Goal: Task Accomplishment & Management: Complete application form

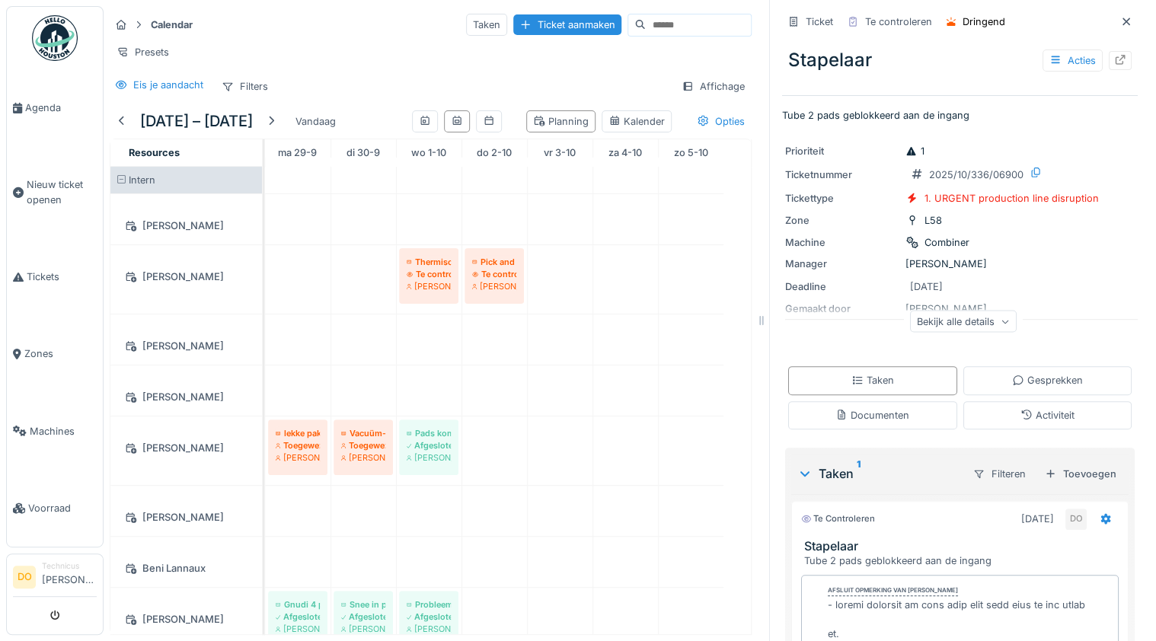
scroll to position [110, 0]
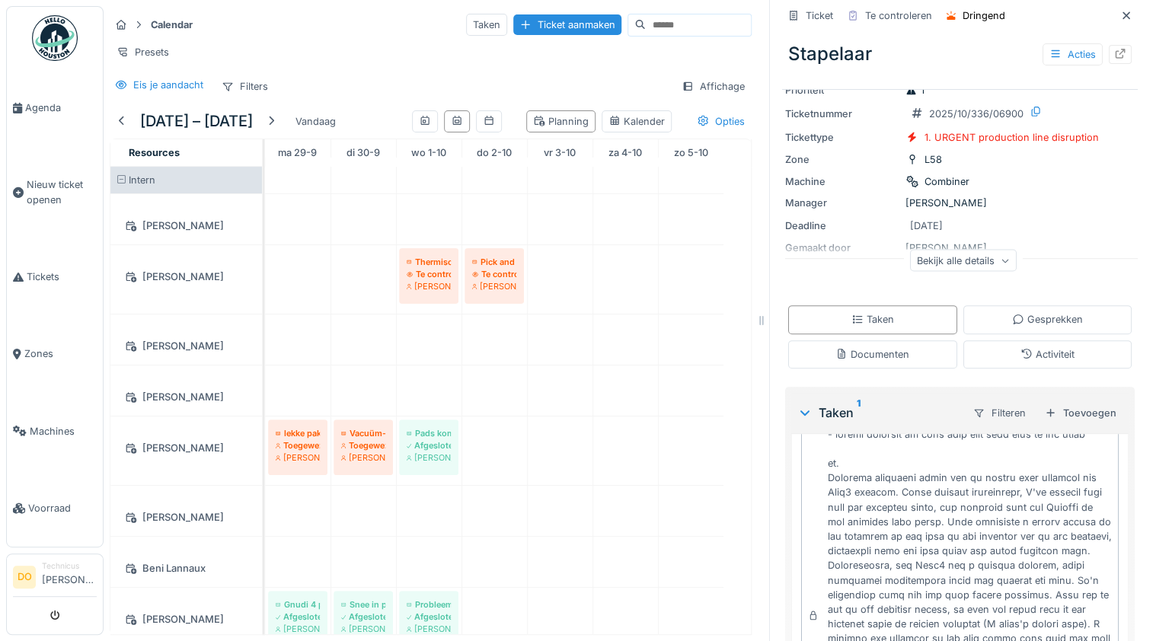
drag, startPoint x: 1106, startPoint y: 15, endPoint x: 1099, endPoint y: 62, distance: 47.8
click at [1122, 15] on icon at bounding box center [1126, 15] width 8 height 8
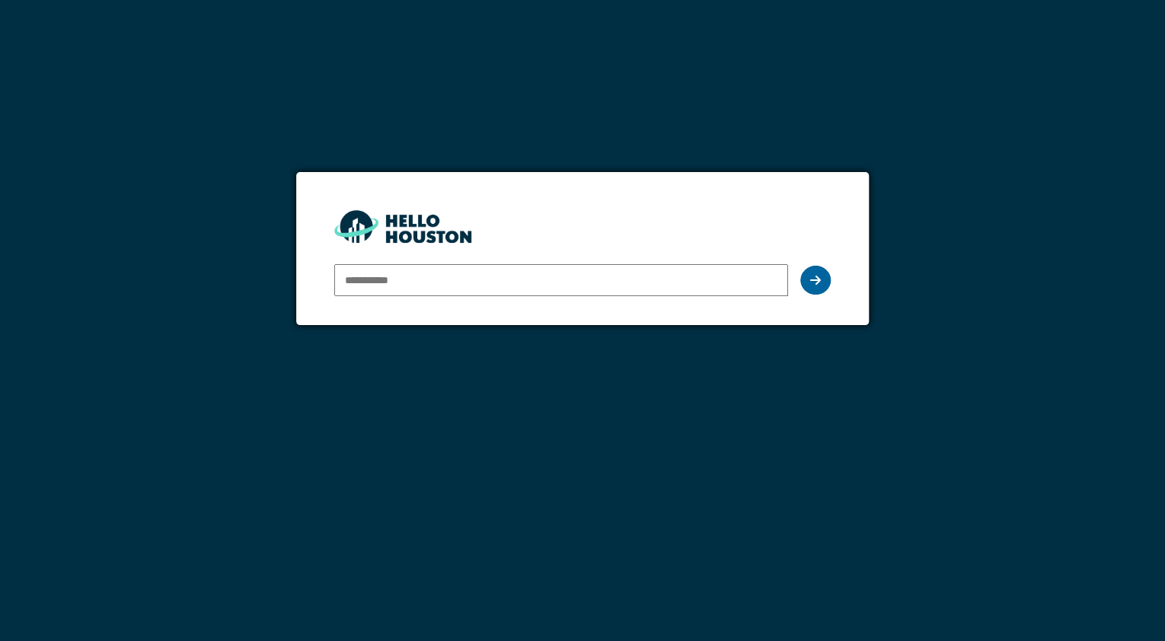
type input "**********"
click at [821, 274] on div at bounding box center [815, 280] width 30 height 29
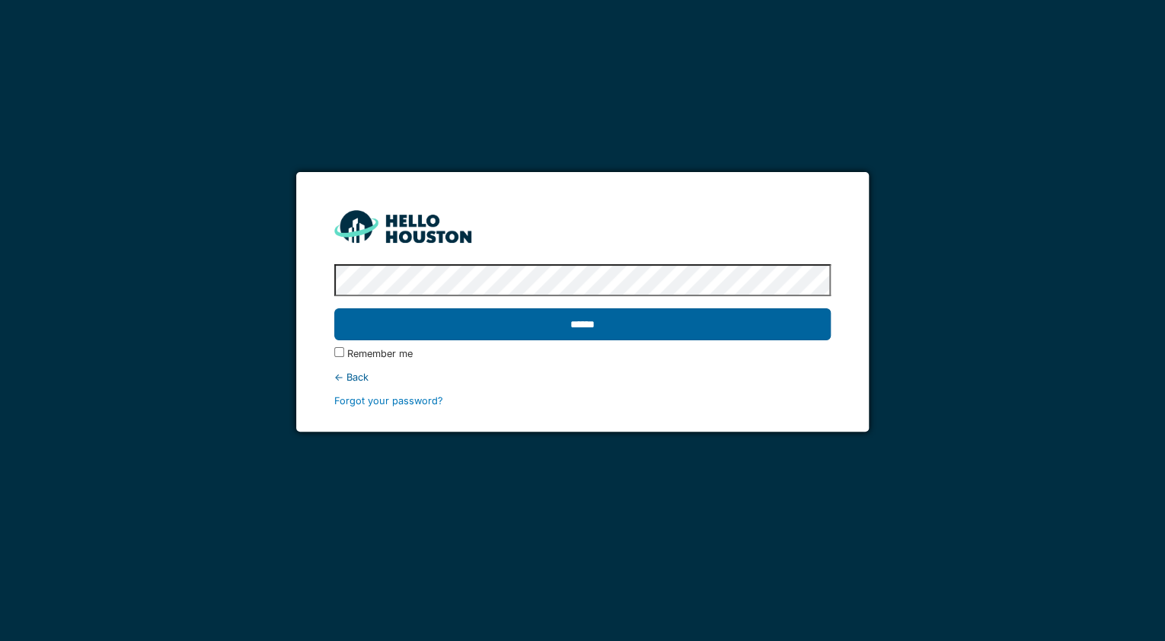
click at [589, 324] on input "******" at bounding box center [582, 324] width 496 height 32
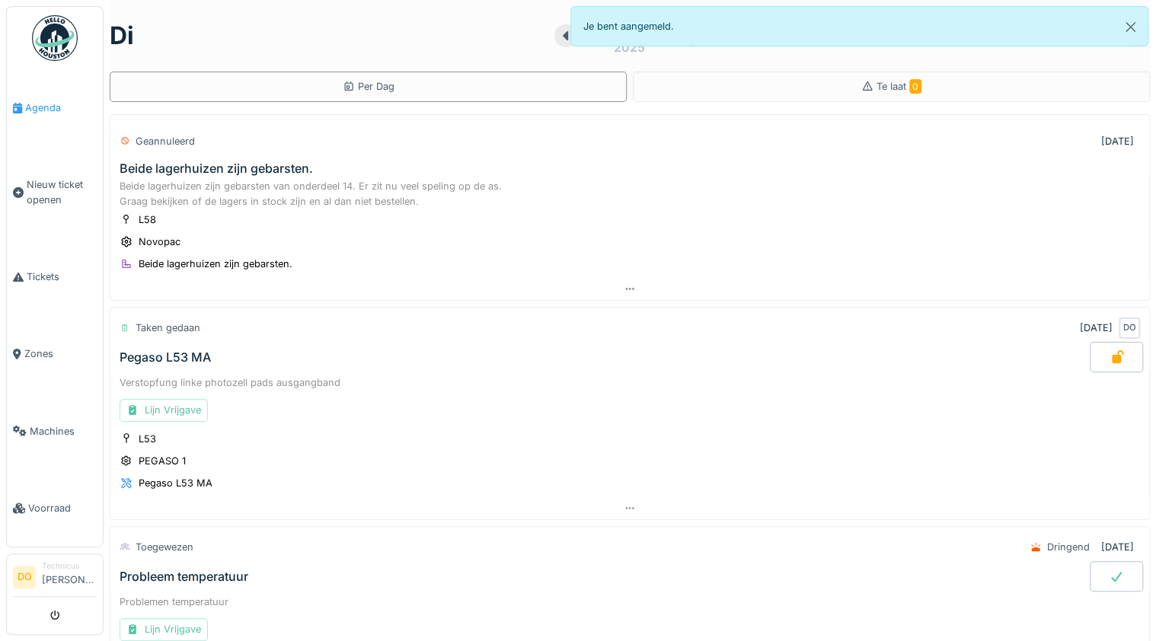
click at [39, 104] on span "Agenda" at bounding box center [61, 108] width 72 height 14
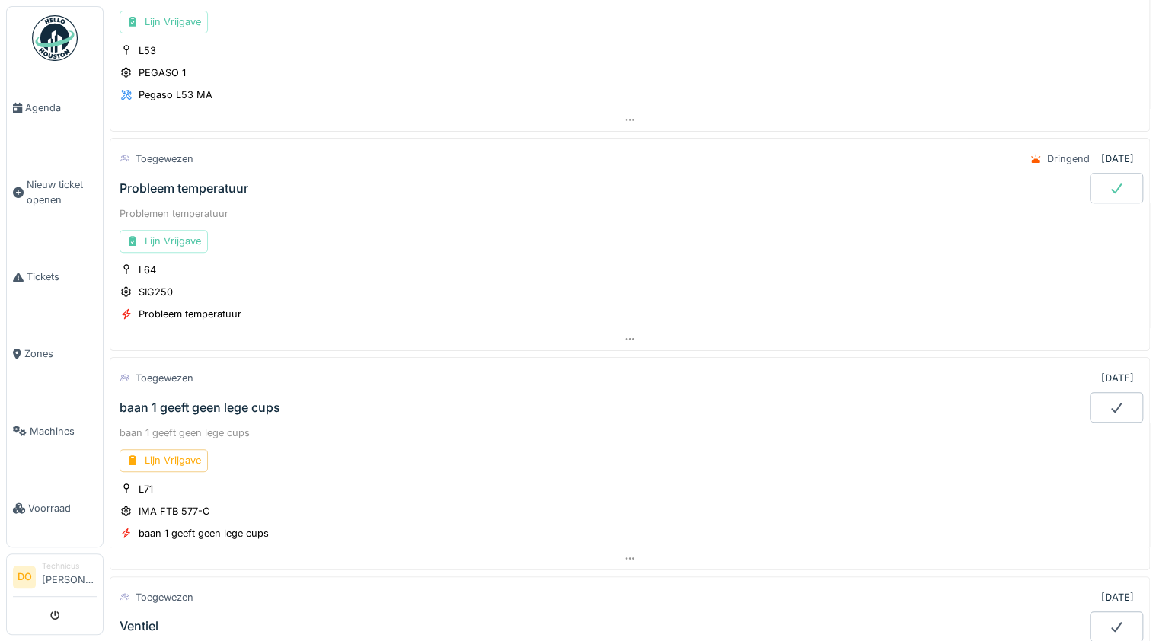
scroll to position [487, 0]
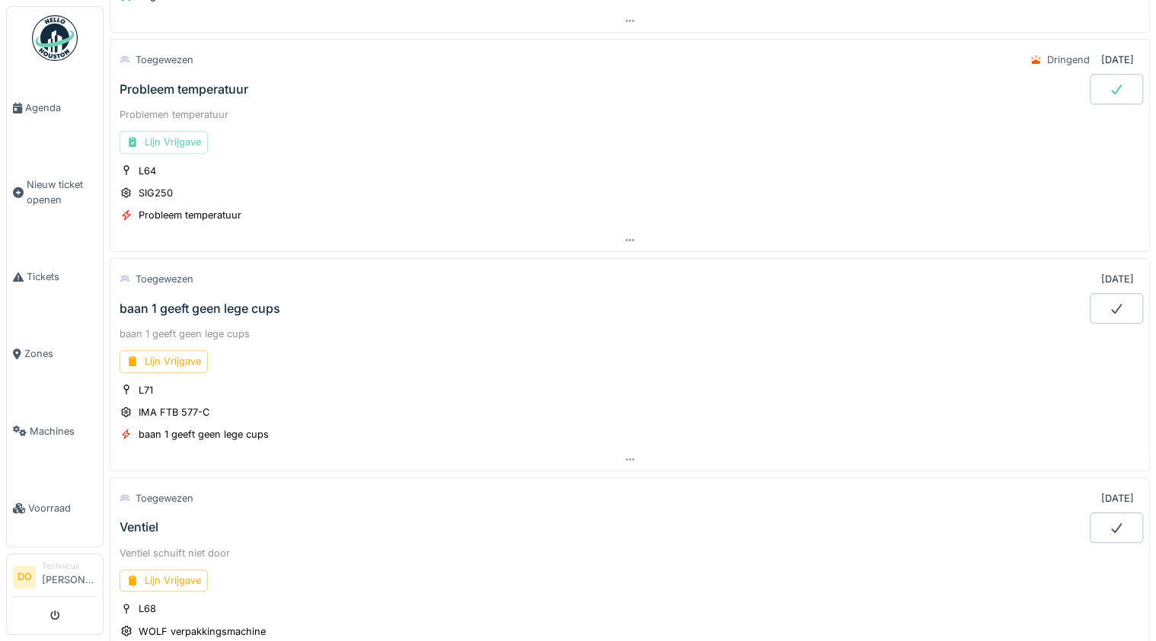
click at [190, 139] on div "Lijn Vrijgave" at bounding box center [164, 142] width 88 height 22
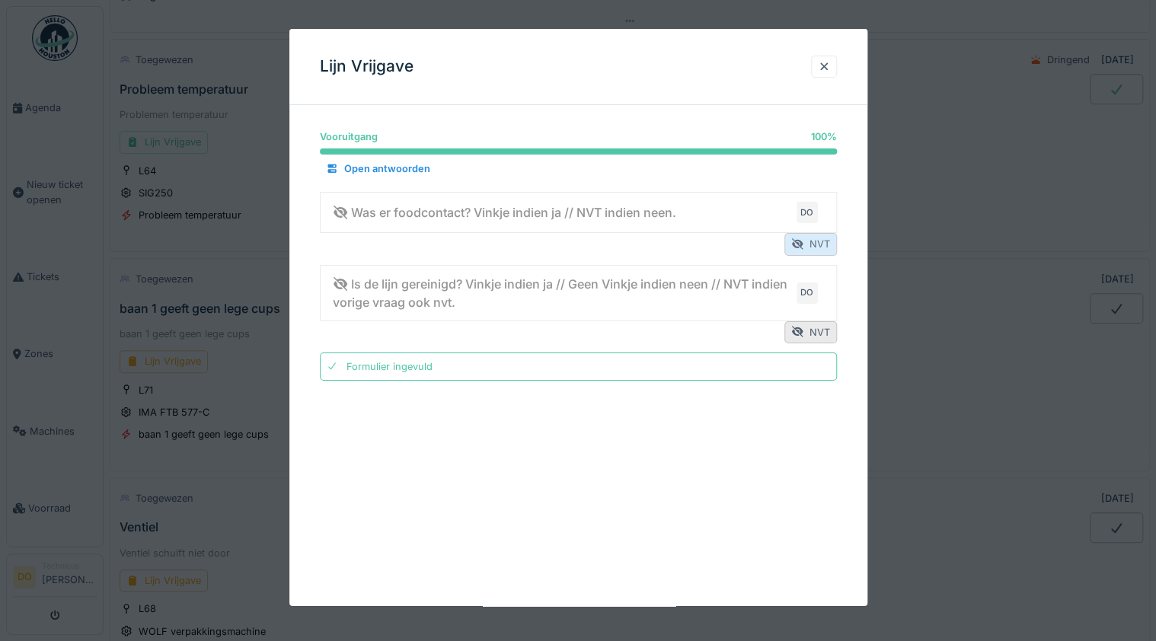
click at [812, 248] on div "NVT" at bounding box center [810, 244] width 53 height 22
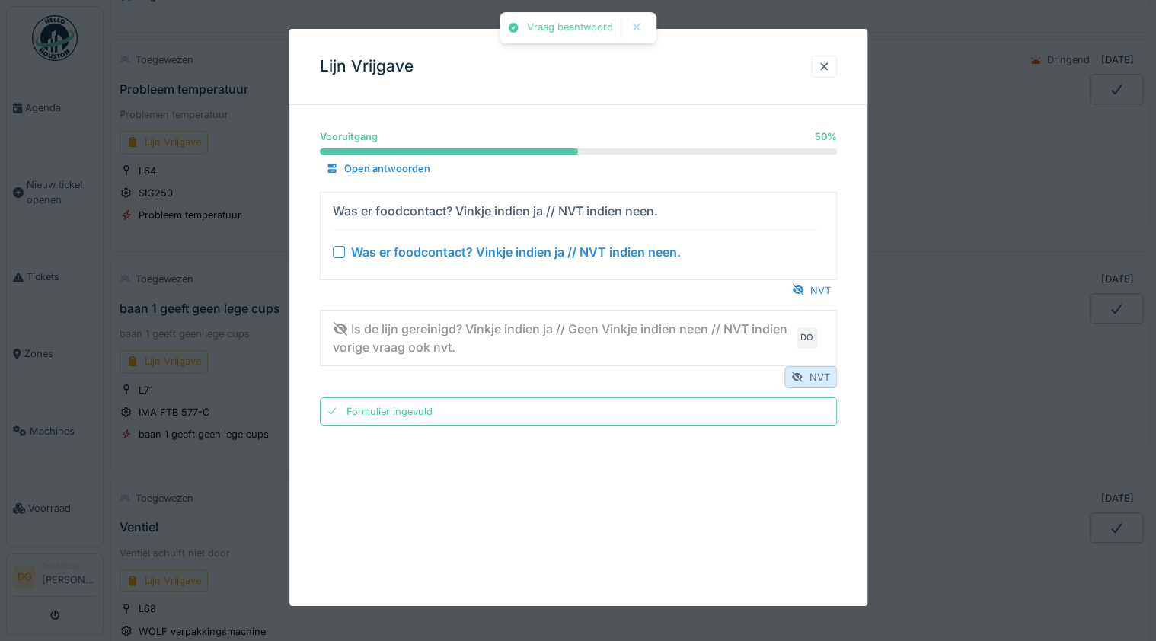
click at [819, 375] on div "NVT" at bounding box center [810, 377] width 53 height 22
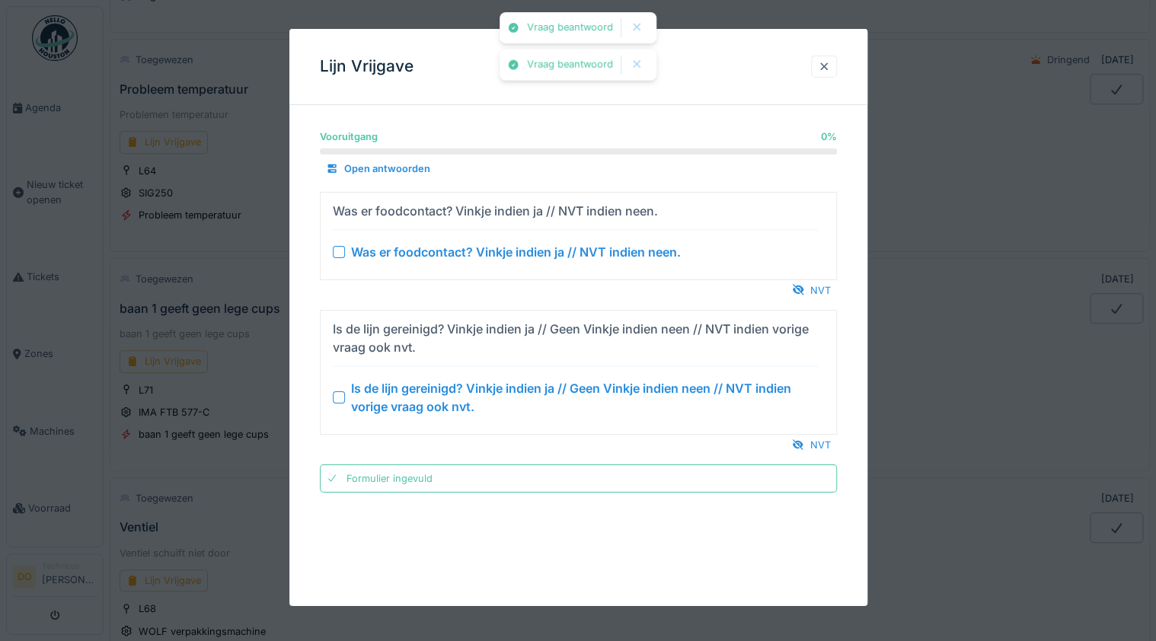
click at [825, 67] on div at bounding box center [824, 66] width 12 height 14
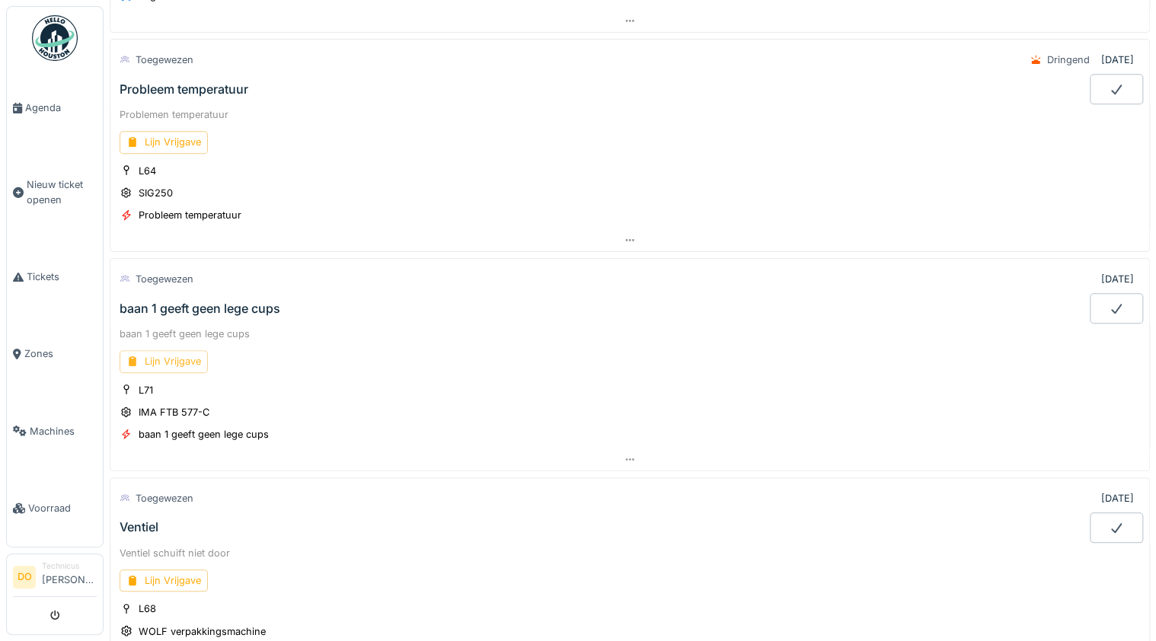
click at [178, 353] on div "Lijn Vrijgave" at bounding box center [164, 361] width 88 height 22
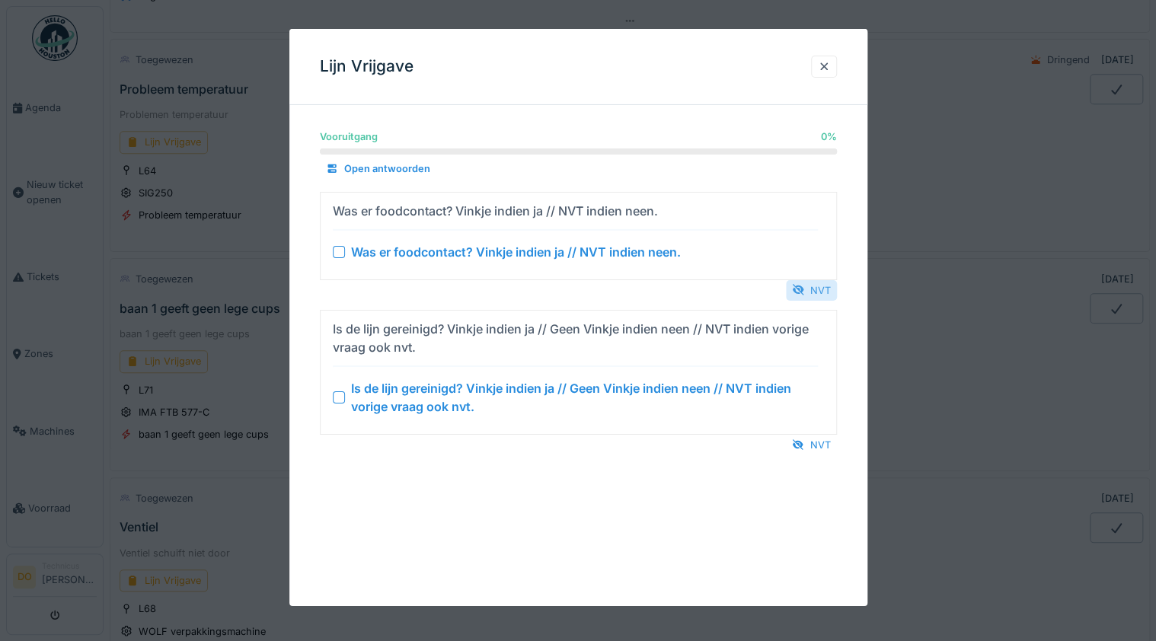
click at [825, 289] on div "NVT" at bounding box center [811, 289] width 51 height 21
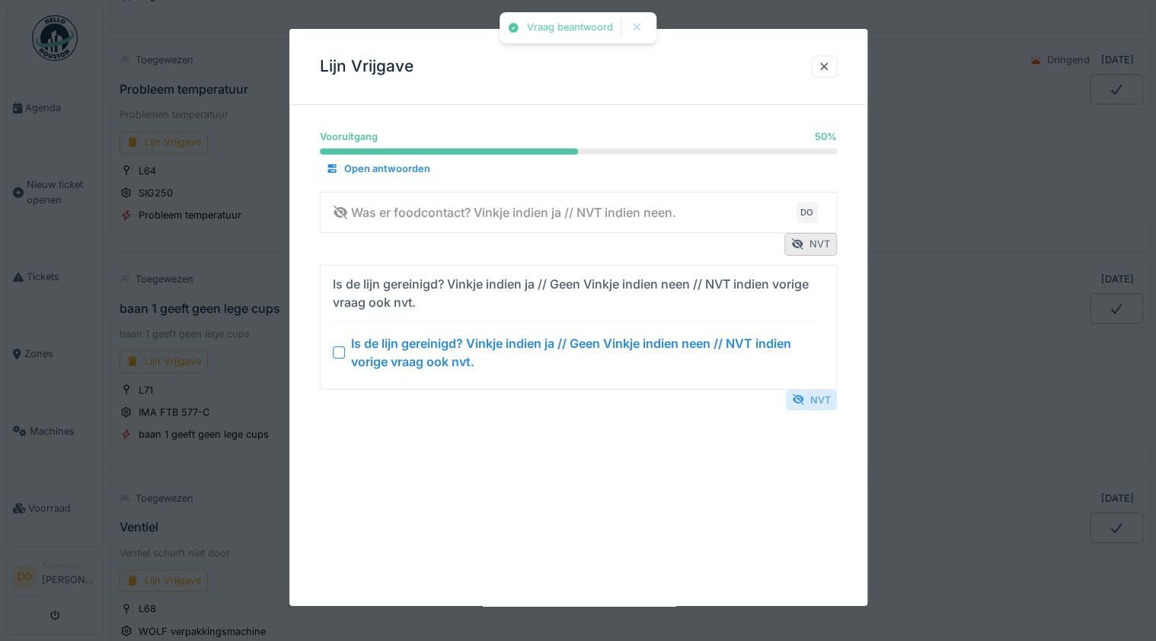
click at [822, 392] on div "NVT" at bounding box center [811, 399] width 51 height 21
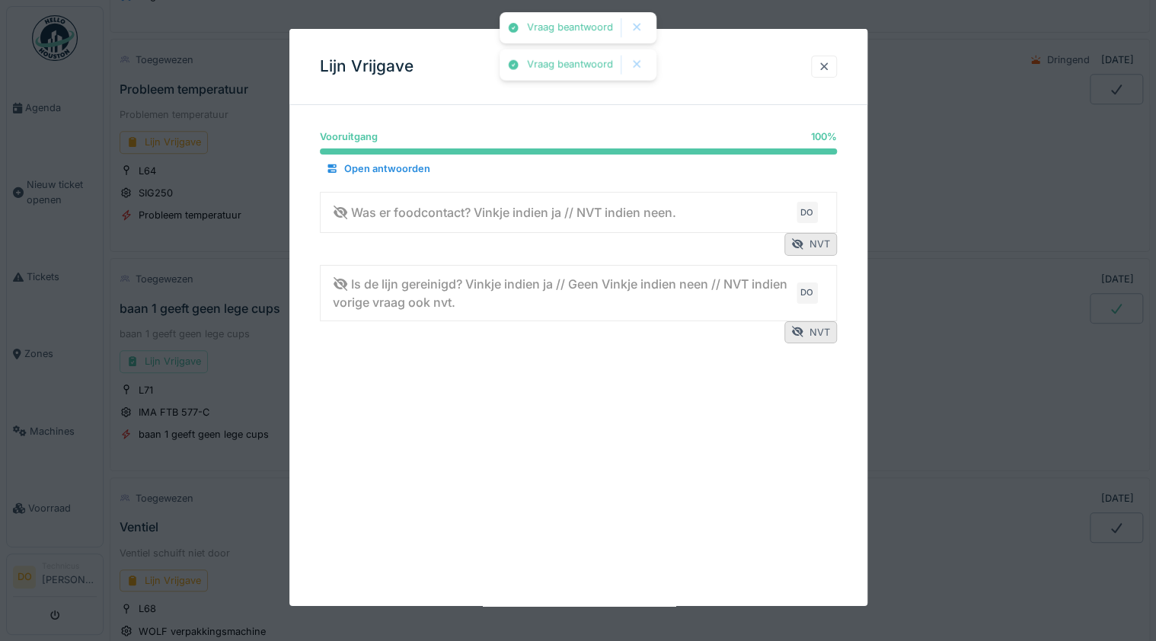
click at [829, 58] on div at bounding box center [824, 67] width 26 height 22
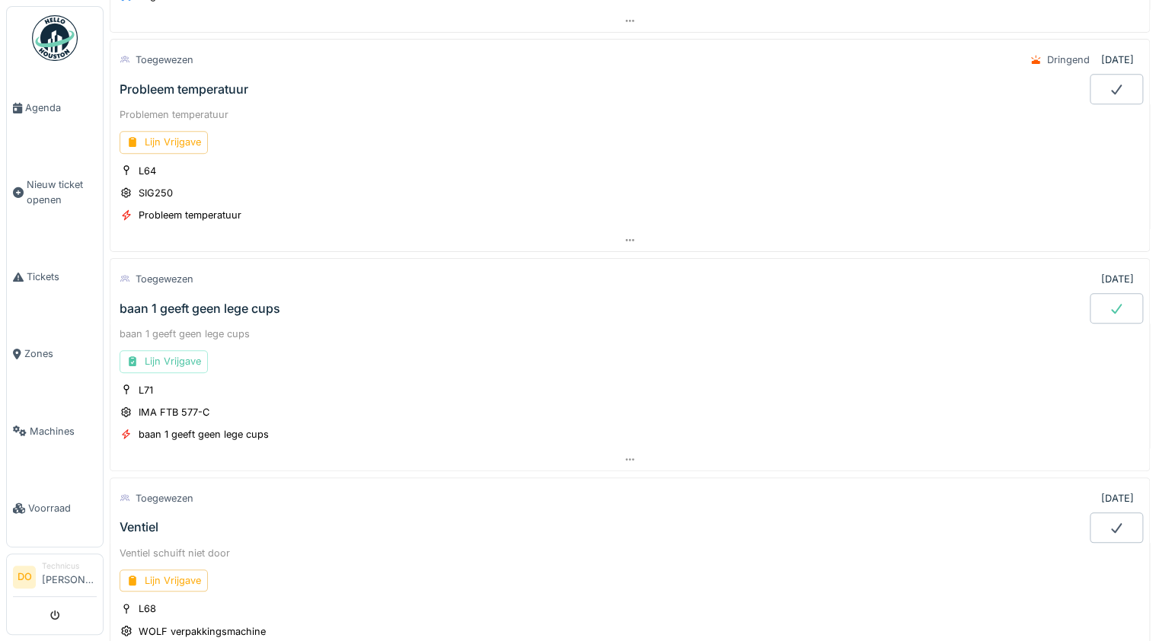
click at [206, 303] on div "baan 1 geeft geen lege cups" at bounding box center [200, 309] width 161 height 14
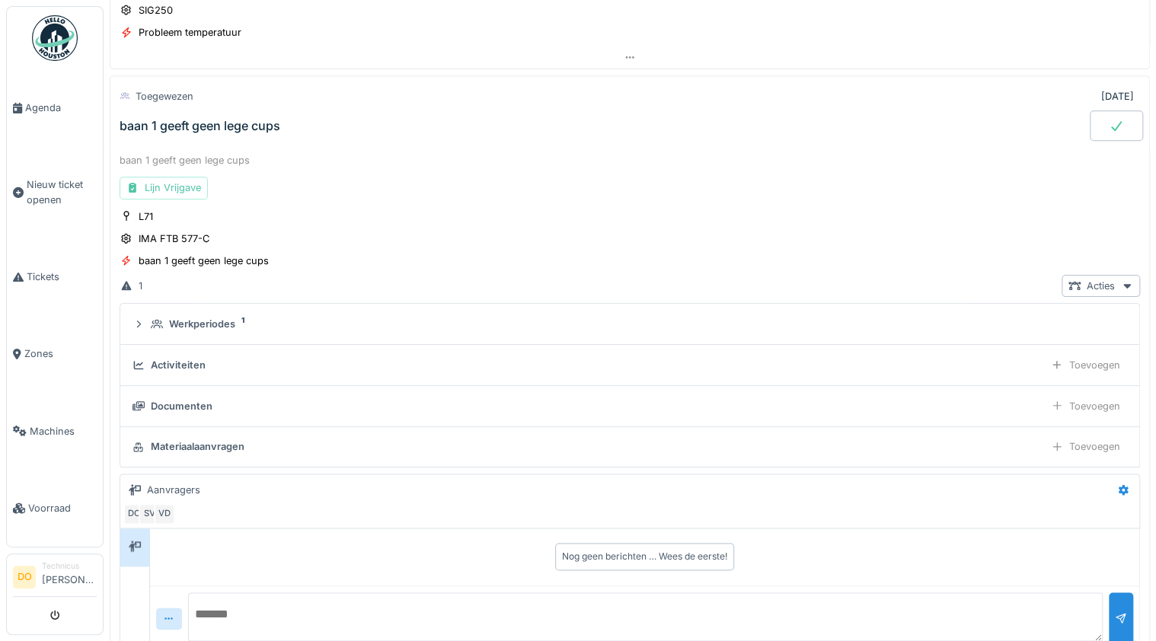
scroll to position [679, 0]
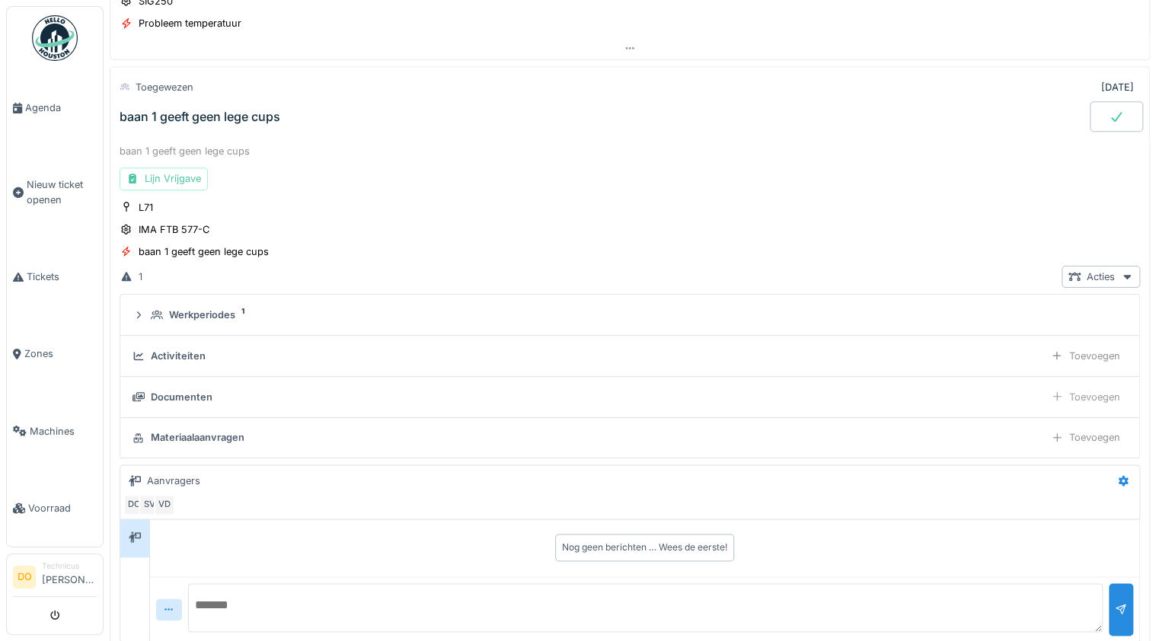
click at [1050, 386] on div "Toevoegen" at bounding box center [1085, 397] width 83 height 22
click at [189, 349] on div "Activiteiten" at bounding box center [178, 356] width 55 height 14
click at [676, 542] on div "Nog geen berichten … Wees de eerste!" at bounding box center [644, 548] width 165 height 14
drag, startPoint x: 212, startPoint y: 110, endPoint x: 177, endPoint y: 110, distance: 35.8
click at [177, 110] on div "baan 1 geeft geen lege cups" at bounding box center [200, 117] width 161 height 14
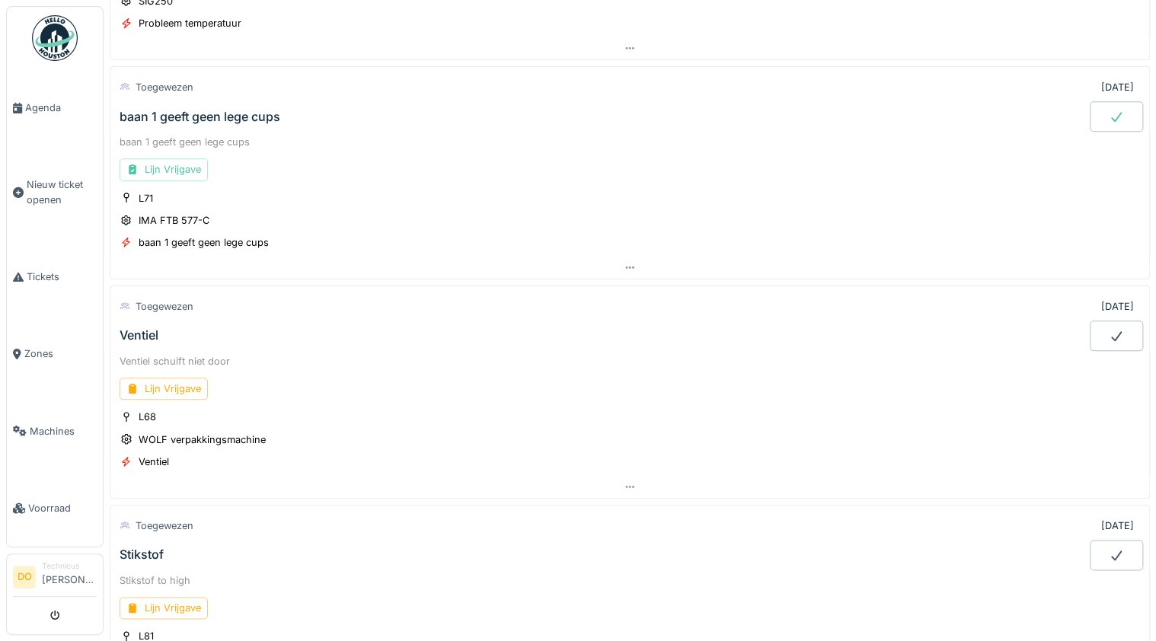
click at [177, 110] on div "baan 1 geeft geen lege cups" at bounding box center [200, 117] width 161 height 14
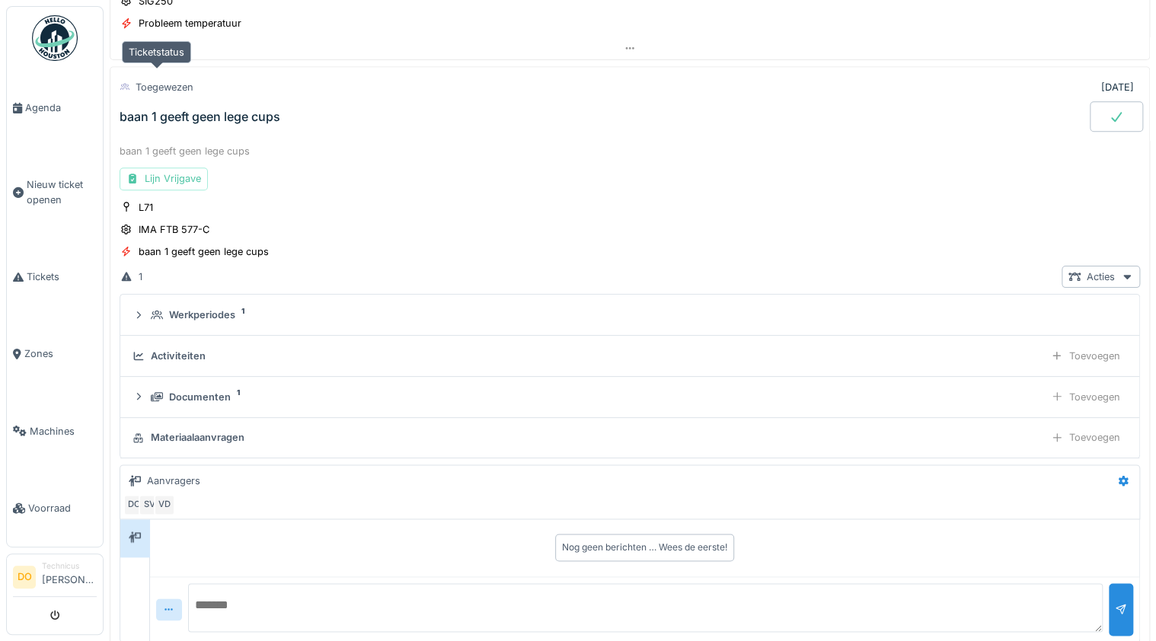
click at [169, 80] on div "Toegewezen" at bounding box center [165, 87] width 58 height 14
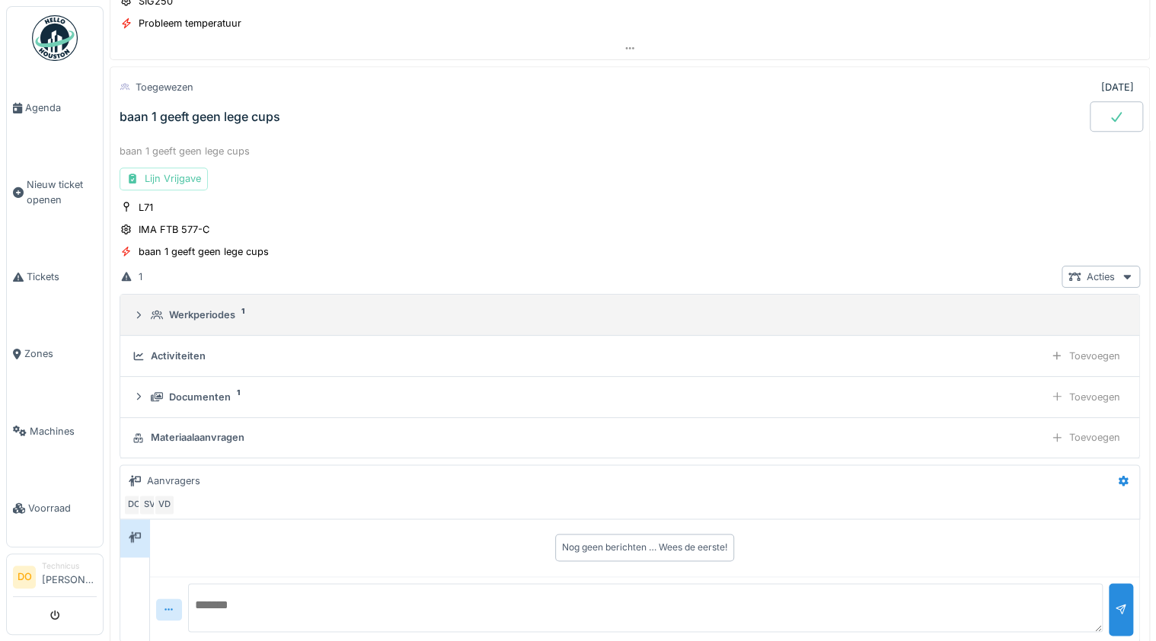
click at [136, 310] on icon at bounding box center [138, 315] width 12 height 10
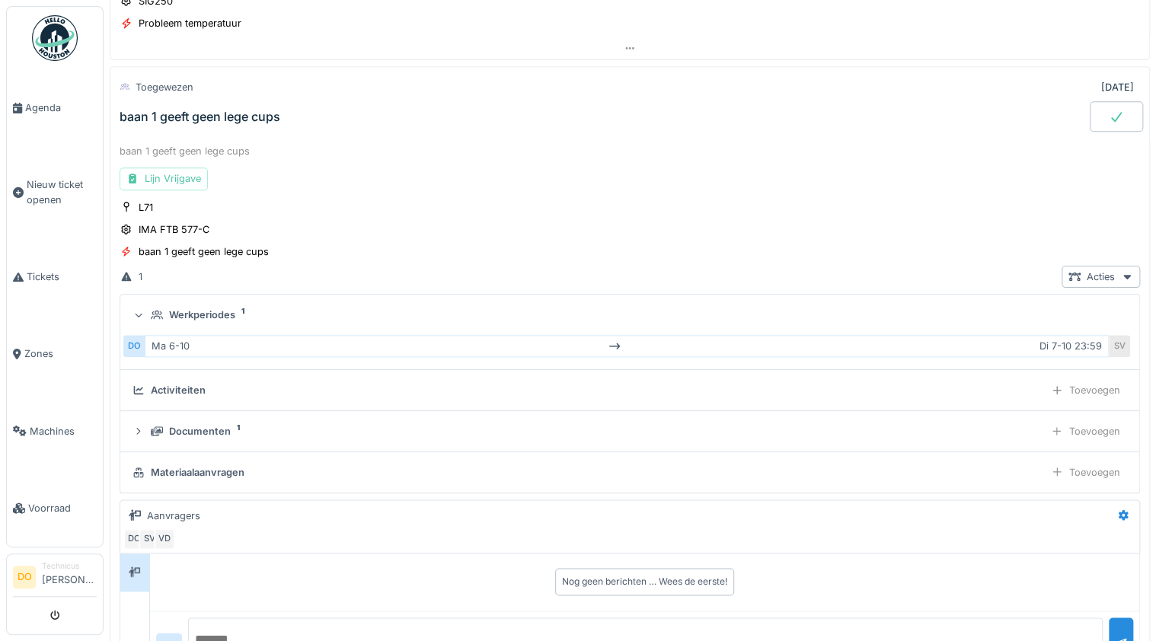
click at [136, 313] on icon at bounding box center [139, 315] width 7 height 4
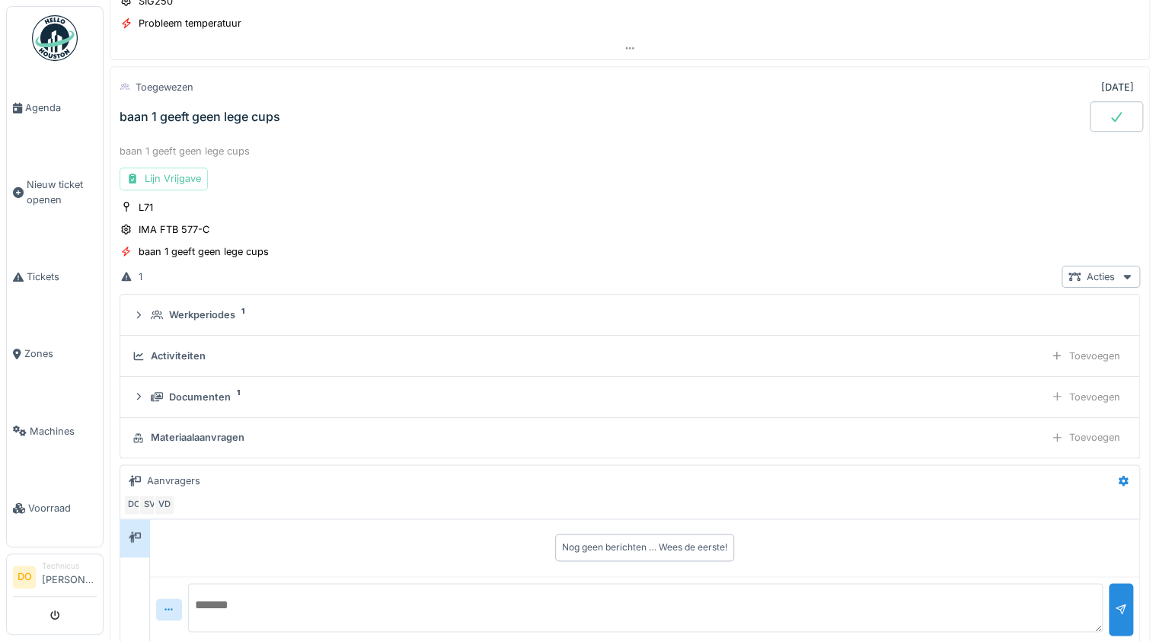
click at [142, 351] on icon at bounding box center [138, 356] width 12 height 10
click at [167, 430] on div "Materiaalaanvragen" at bounding box center [198, 437] width 94 height 14
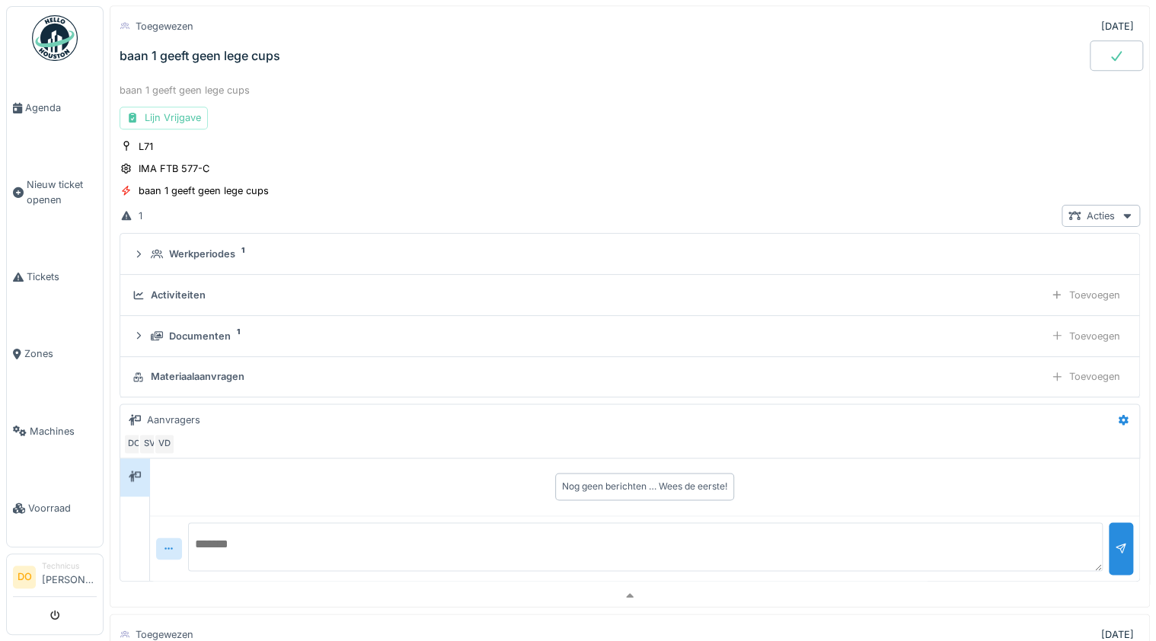
click at [177, 413] on div "Aanvragers" at bounding box center [173, 420] width 53 height 14
click at [216, 442] on div "DO SV VD" at bounding box center [626, 443] width 1007 height 21
click at [210, 470] on div "Nog geen berichten … Wees de eerste!" at bounding box center [644, 487] width 983 height 39
click at [137, 471] on icon at bounding box center [135, 476] width 12 height 10
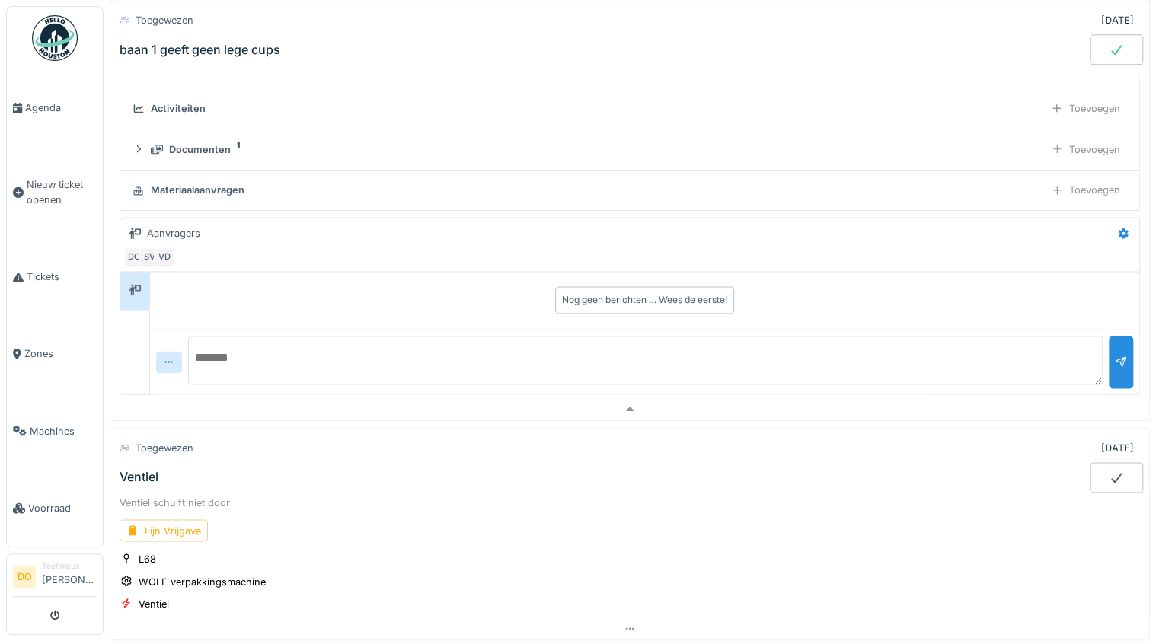
scroll to position [984, 0]
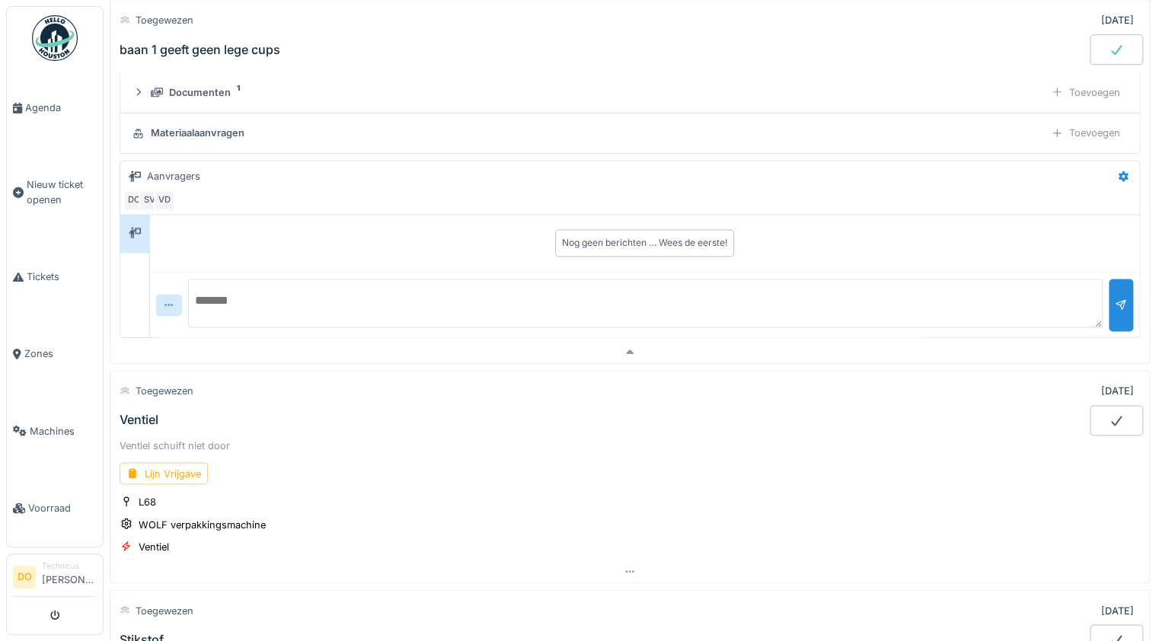
click at [637, 236] on div "Nog geen berichten … Wees de eerste!" at bounding box center [644, 243] width 165 height 14
click at [303, 279] on textarea at bounding box center [645, 303] width 914 height 49
click at [283, 203] on div "Aanvragers DO SV VD" at bounding box center [630, 187] width 1020 height 54
click at [48, 225] on link "Nieuw ticket openen" at bounding box center [55, 192] width 96 height 92
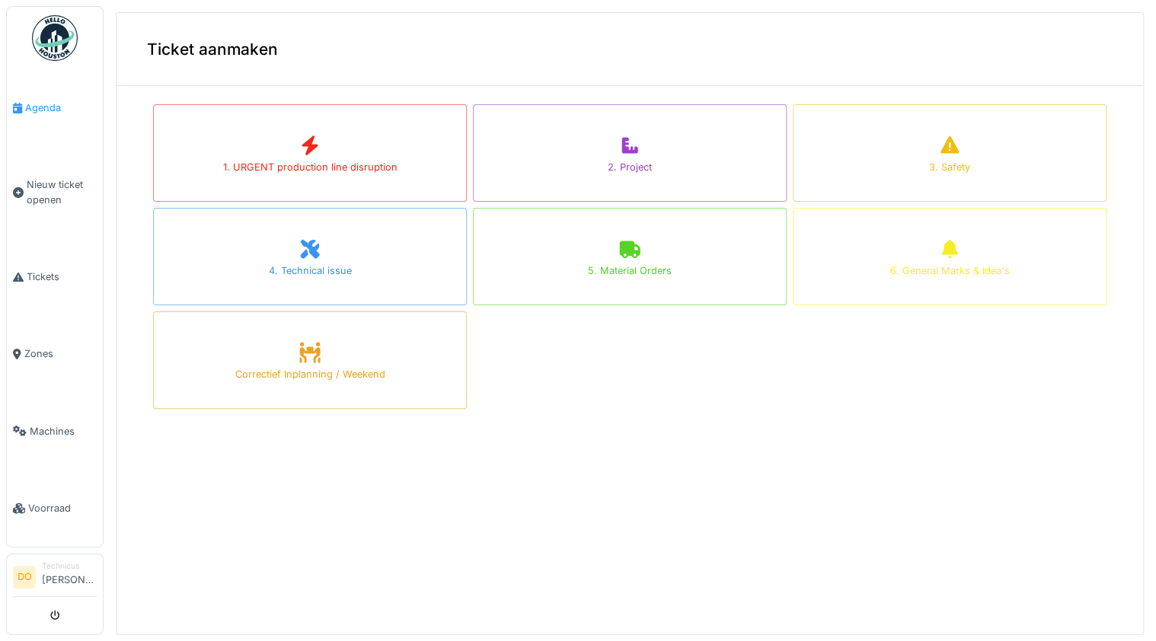
click at [43, 104] on span "Agenda" at bounding box center [61, 108] width 72 height 14
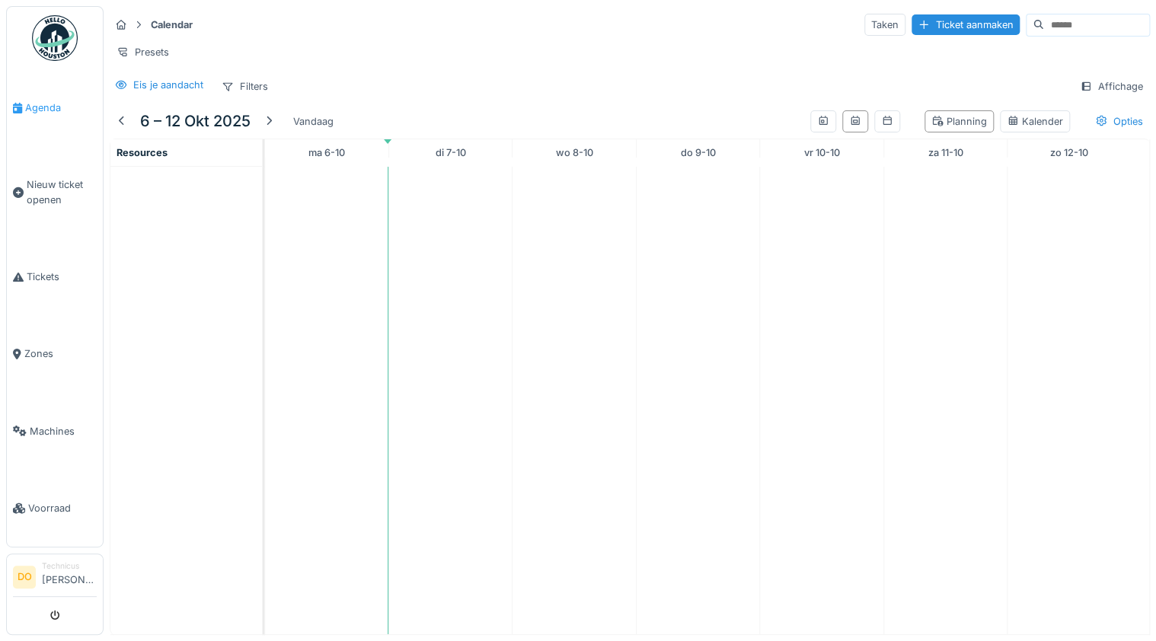
click at [46, 111] on span "Agenda" at bounding box center [61, 108] width 72 height 14
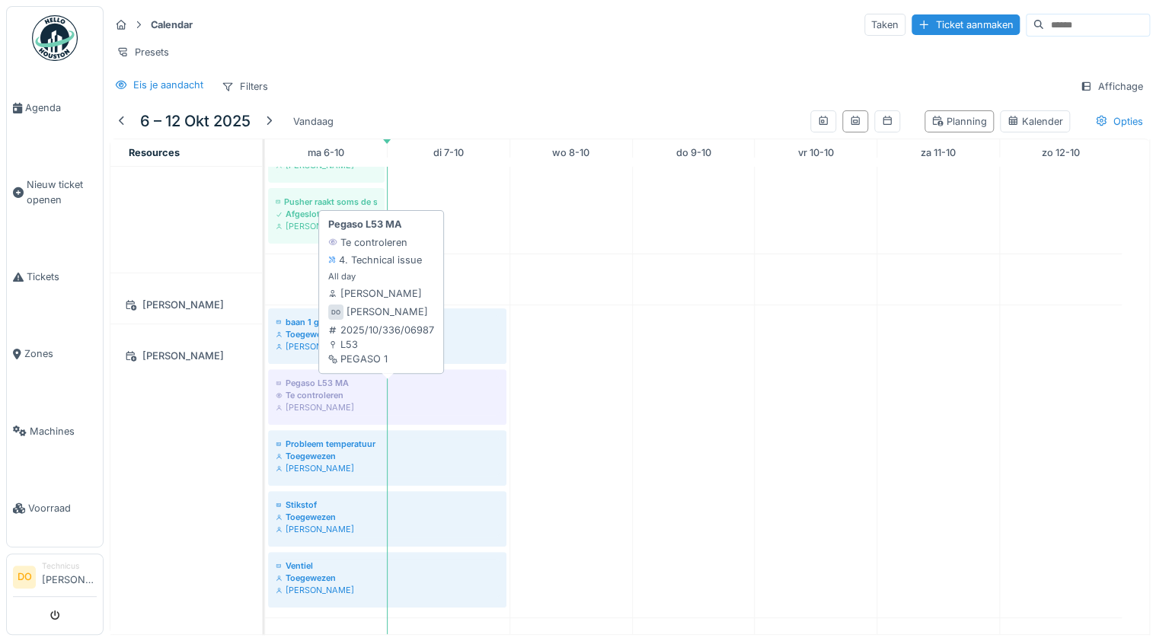
scroll to position [852, 0]
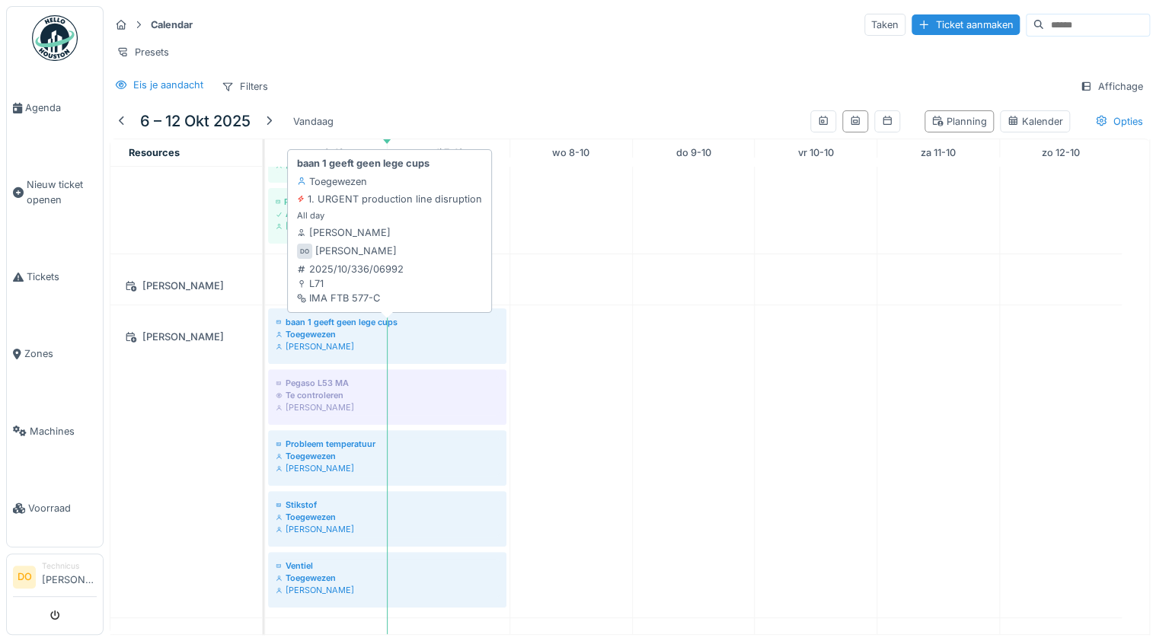
click at [327, 340] on div "Toegewezen" at bounding box center [387, 334] width 223 height 12
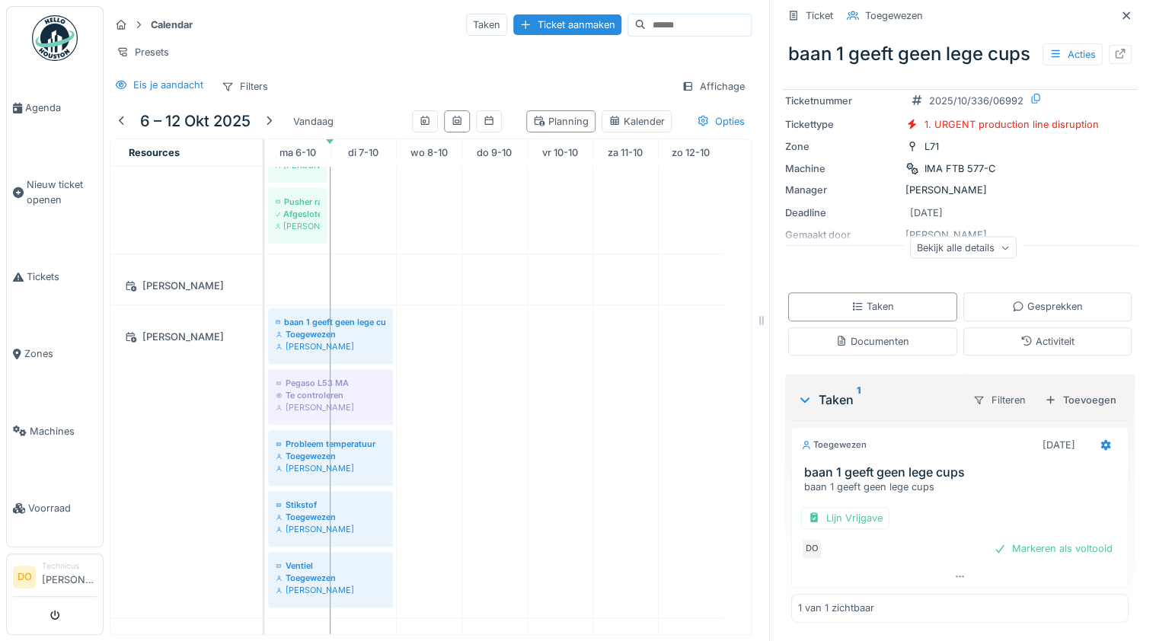
scroll to position [101, 0]
click at [1044, 548] on div "Markeren als voltooid" at bounding box center [1053, 548] width 131 height 21
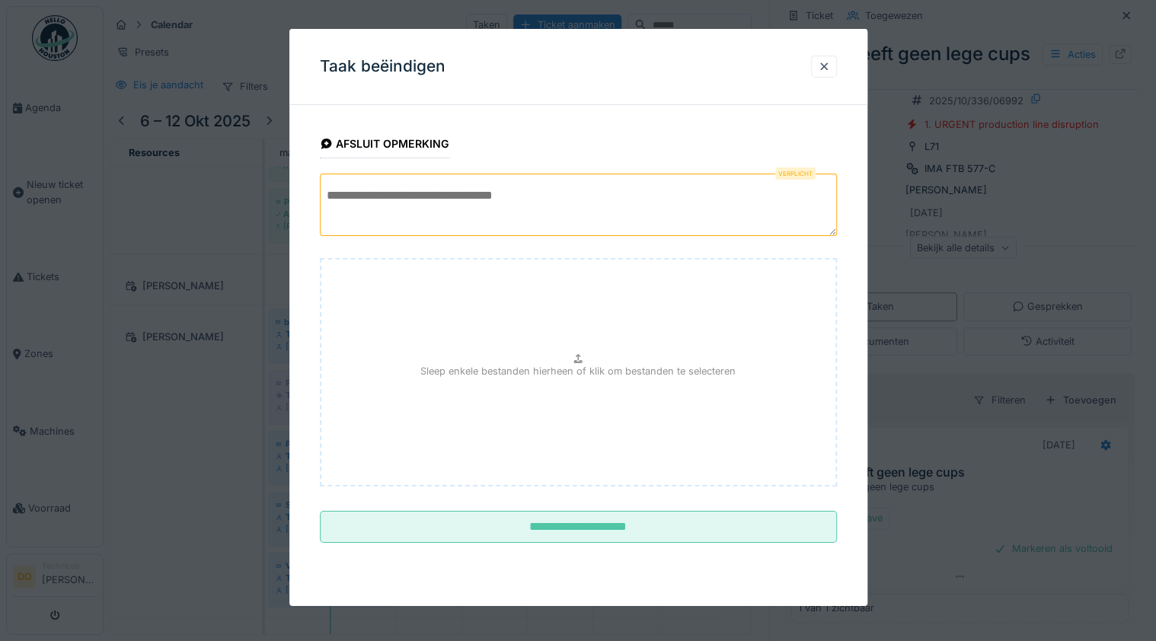
click at [514, 210] on textarea at bounding box center [578, 205] width 517 height 62
paste textarea "**********"
type textarea "**********"
click at [571, 367] on p "Sleep enkele bestanden hierheen of klik om bestanden te selecteren" at bounding box center [577, 371] width 315 height 14
type input "**********"
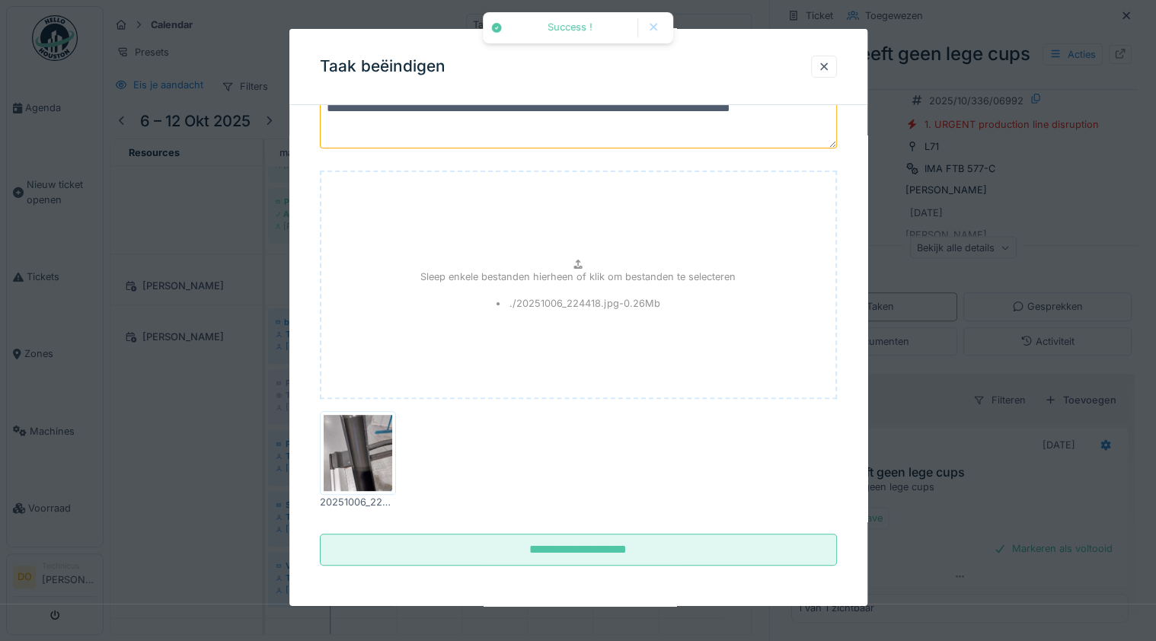
scroll to position [88, 0]
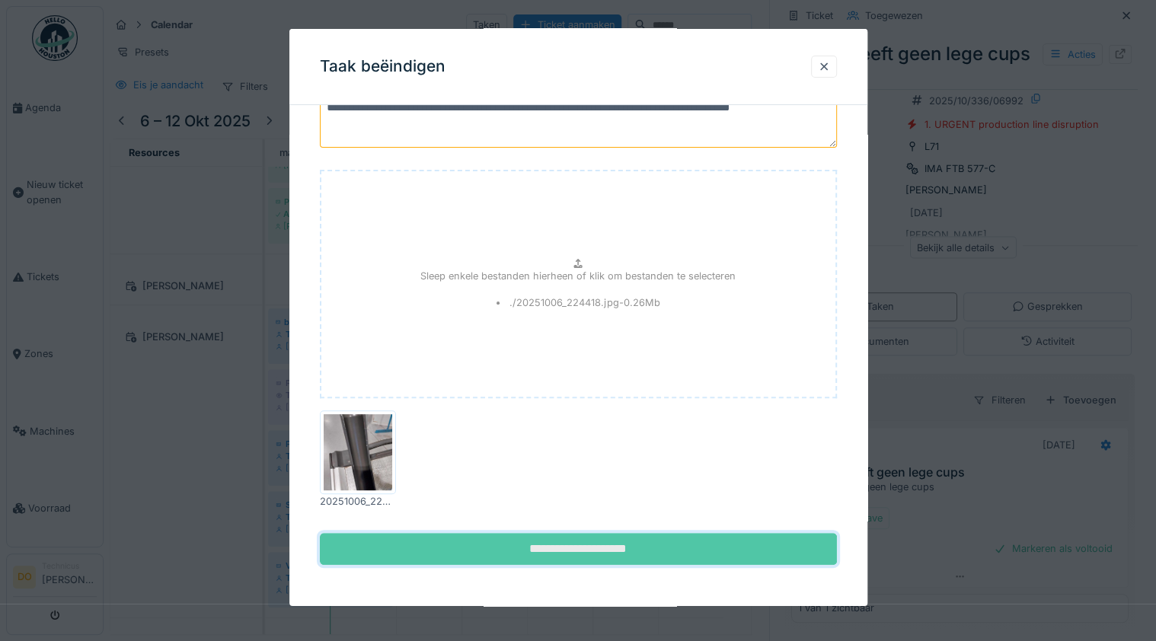
click at [609, 543] on input "**********" at bounding box center [578, 549] width 517 height 32
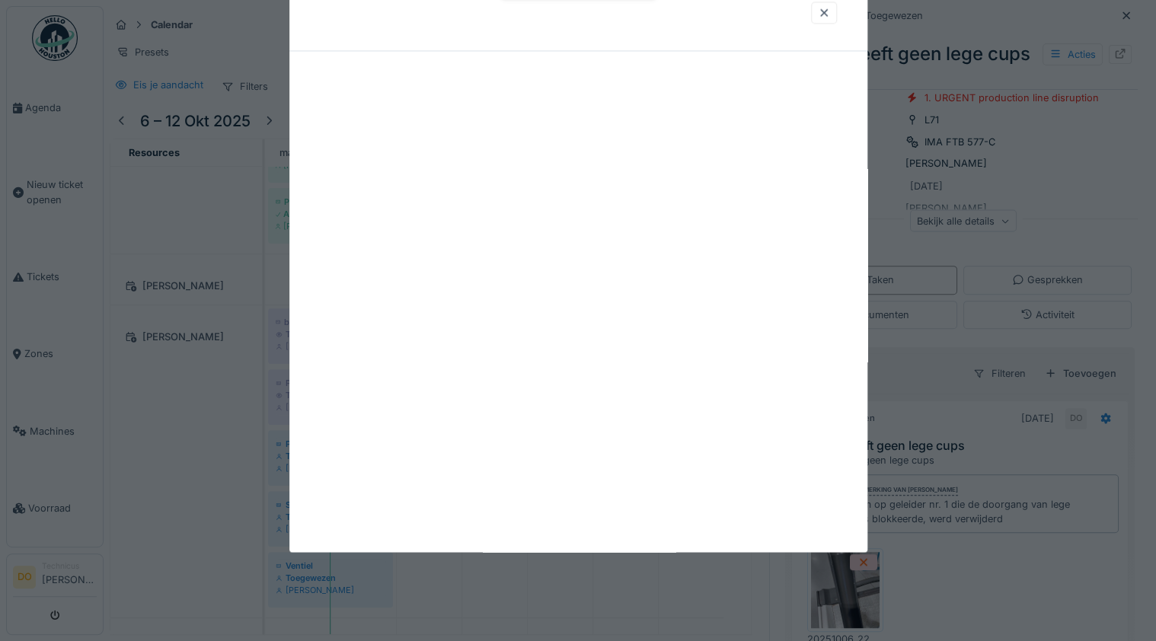
scroll to position [0, 0]
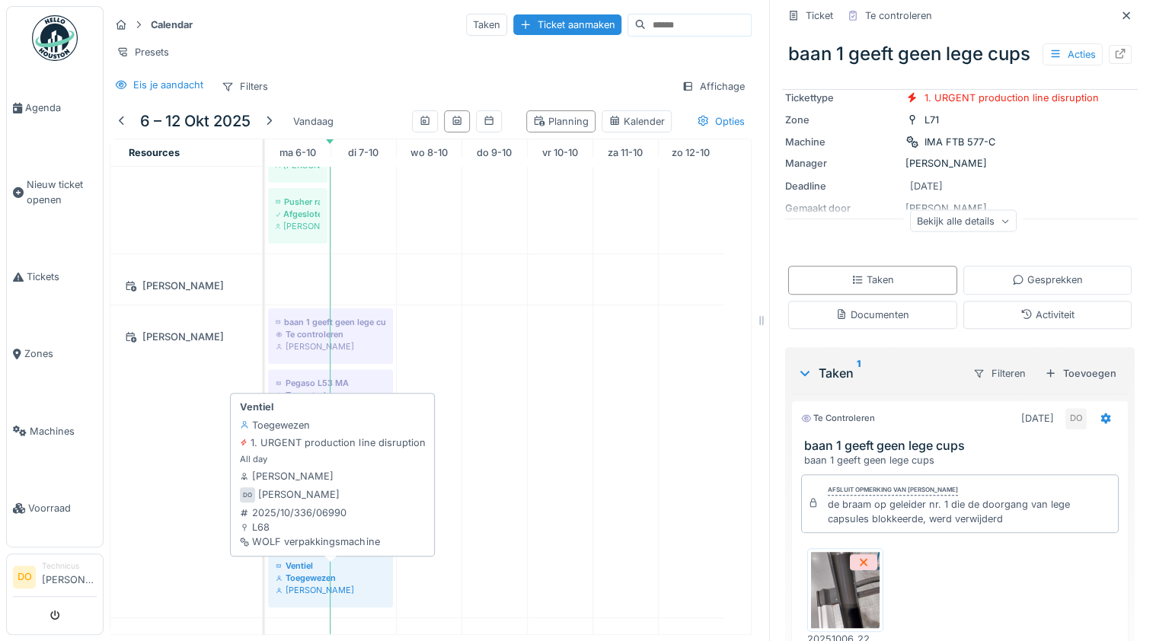
click at [307, 572] on div "Ventiel" at bounding box center [331, 566] width 110 height 12
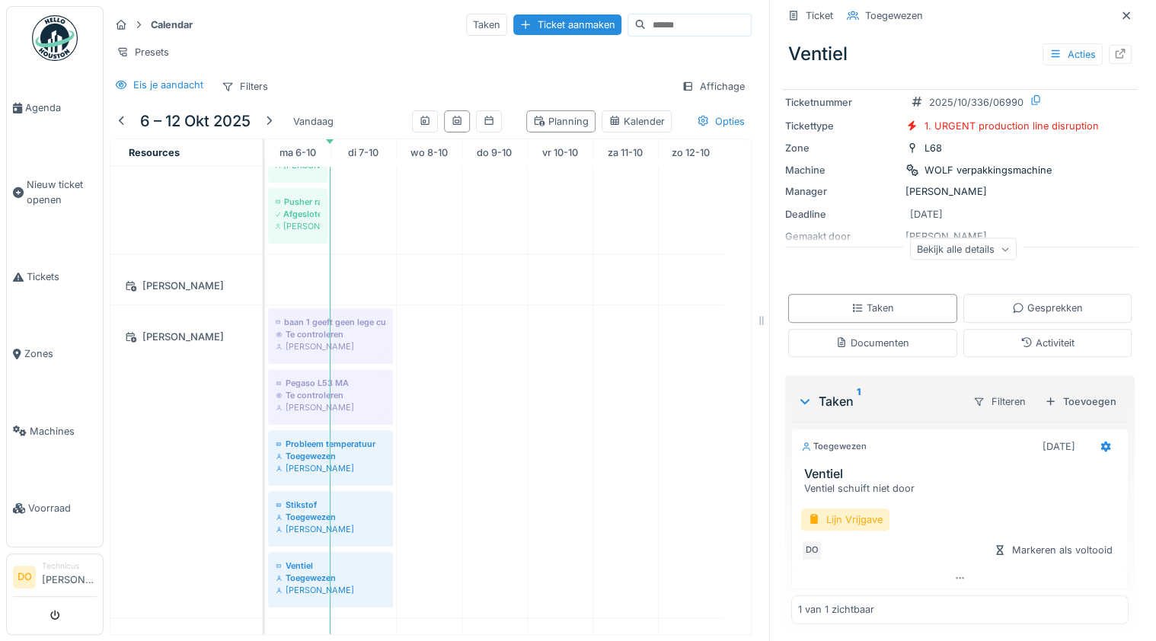
scroll to position [73, 0]
click at [850, 519] on div "Lijn Vrijgave" at bounding box center [845, 519] width 88 height 22
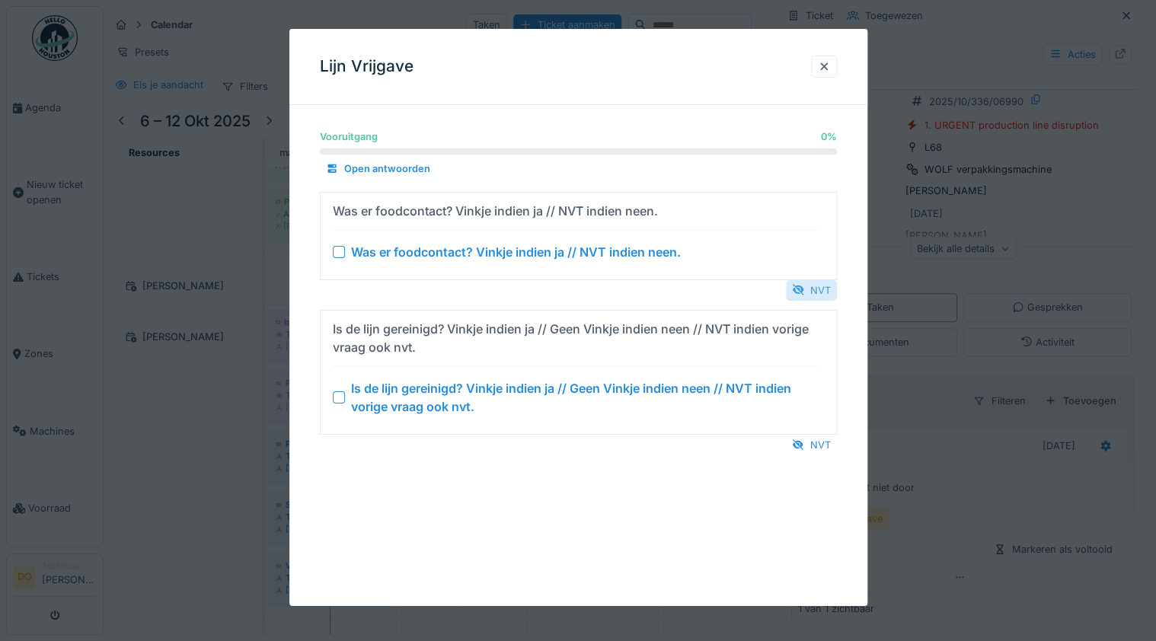
click at [822, 289] on div "NVT" at bounding box center [811, 289] width 51 height 21
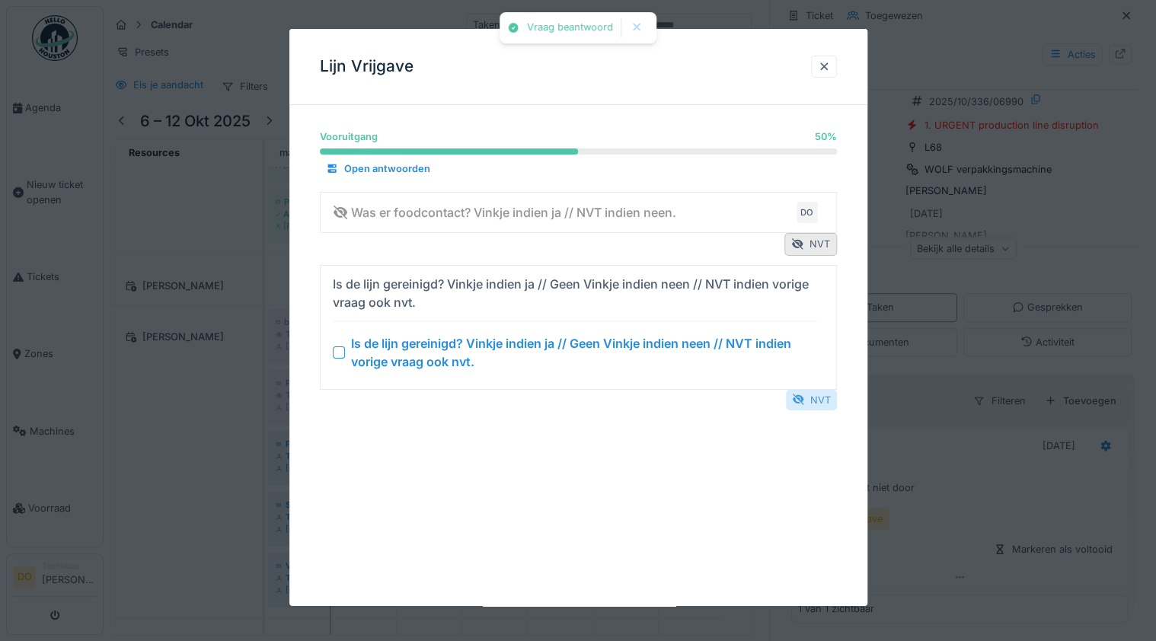
click at [824, 391] on div "NVT" at bounding box center [811, 399] width 51 height 21
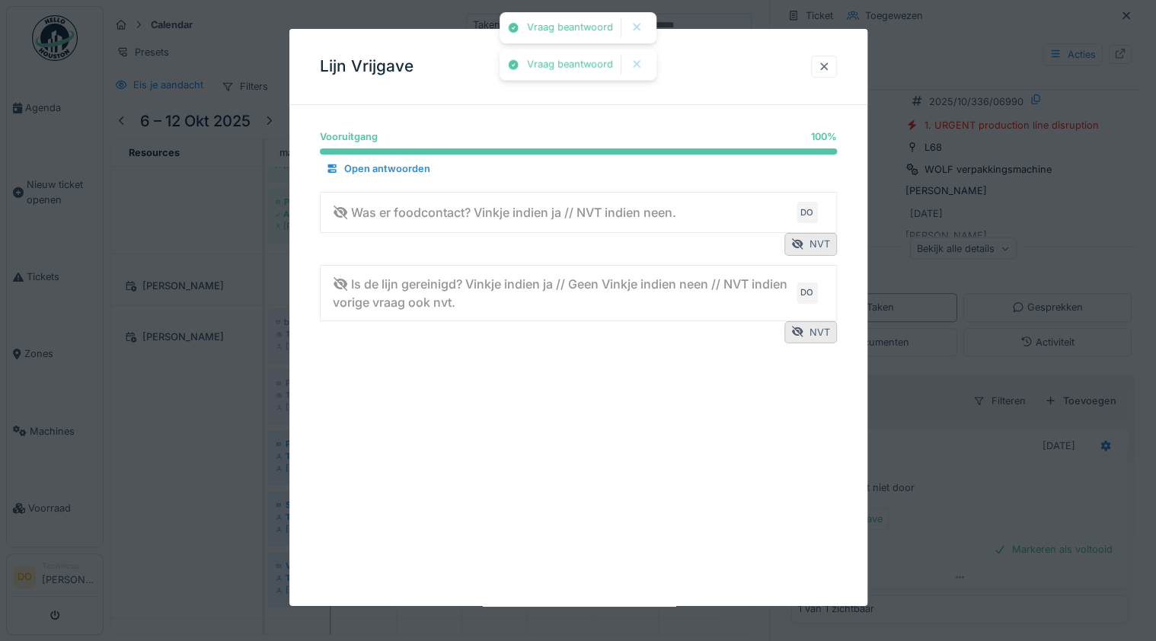
click at [825, 68] on div at bounding box center [824, 66] width 12 height 14
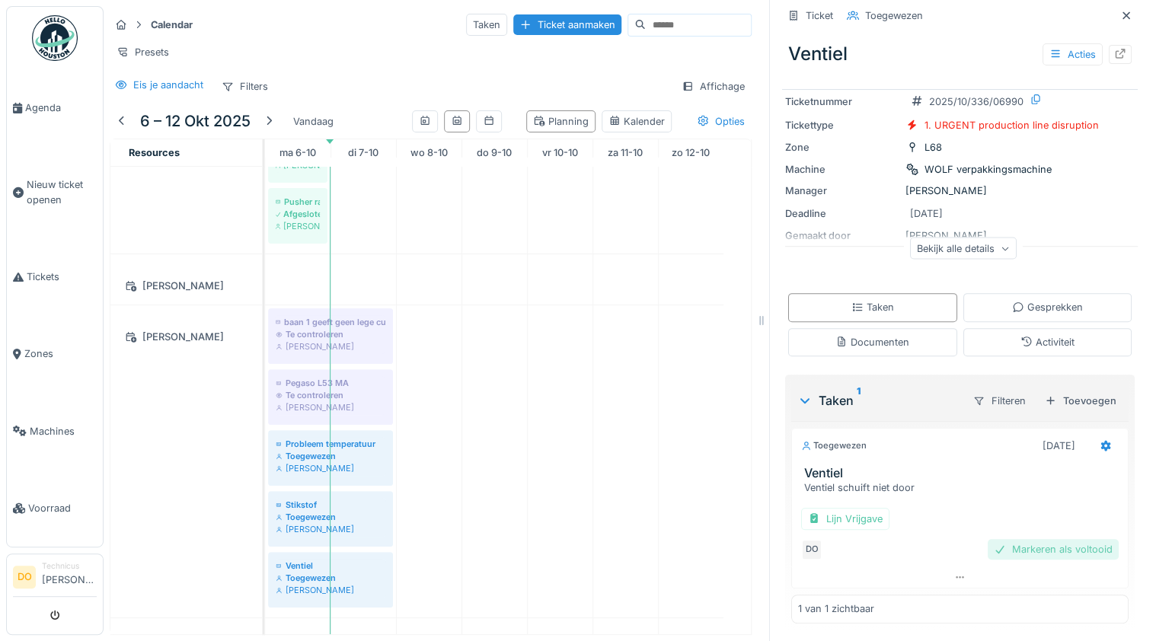
click at [1041, 544] on div "Markeren als voltooid" at bounding box center [1053, 549] width 131 height 21
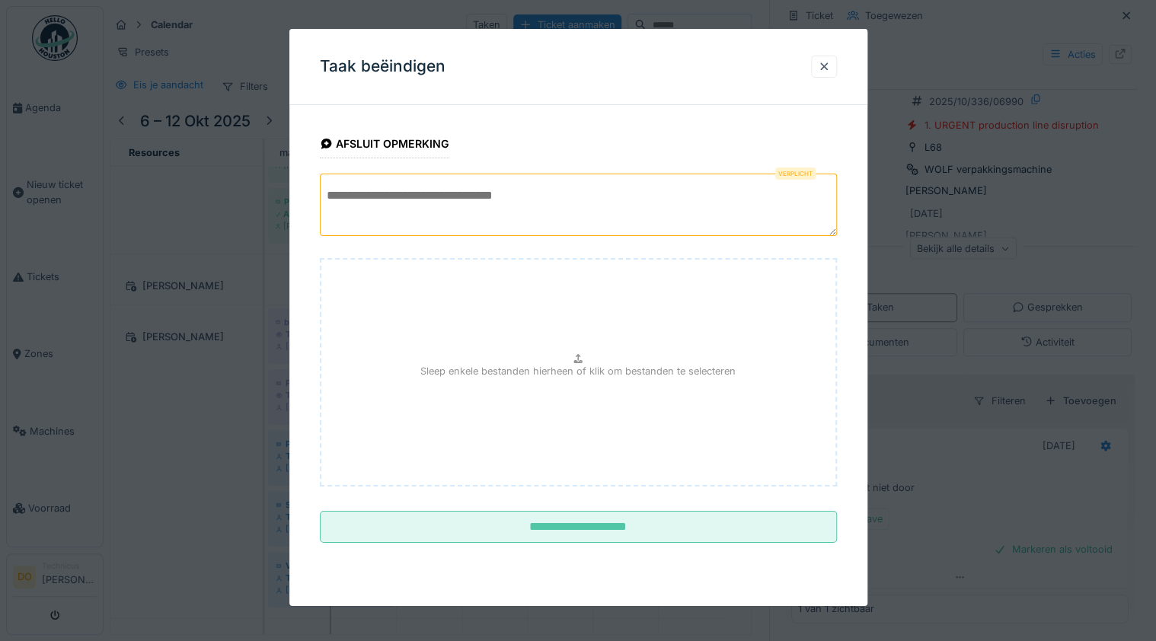
click at [490, 210] on textarea at bounding box center [578, 205] width 517 height 62
paste textarea "**********"
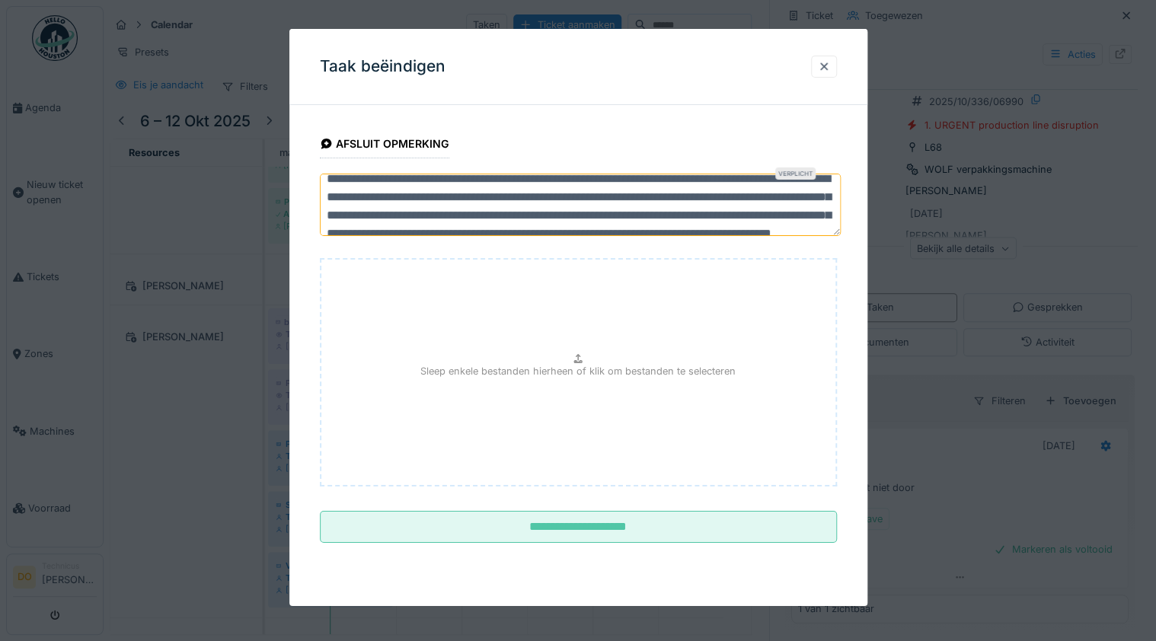
scroll to position [0, 0]
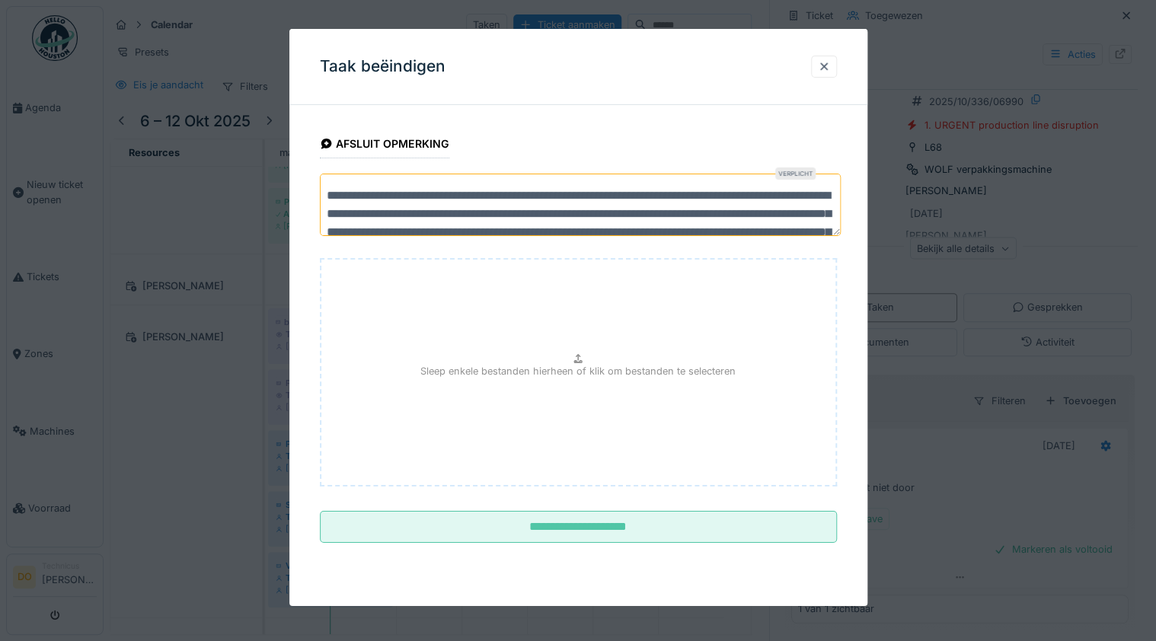
click at [448, 190] on textarea "**********" at bounding box center [581, 205] width 522 height 62
drag, startPoint x: 369, startPoint y: 216, endPoint x: 327, endPoint y: 215, distance: 41.9
click at [327, 215] on textarea "**********" at bounding box center [581, 205] width 522 height 62
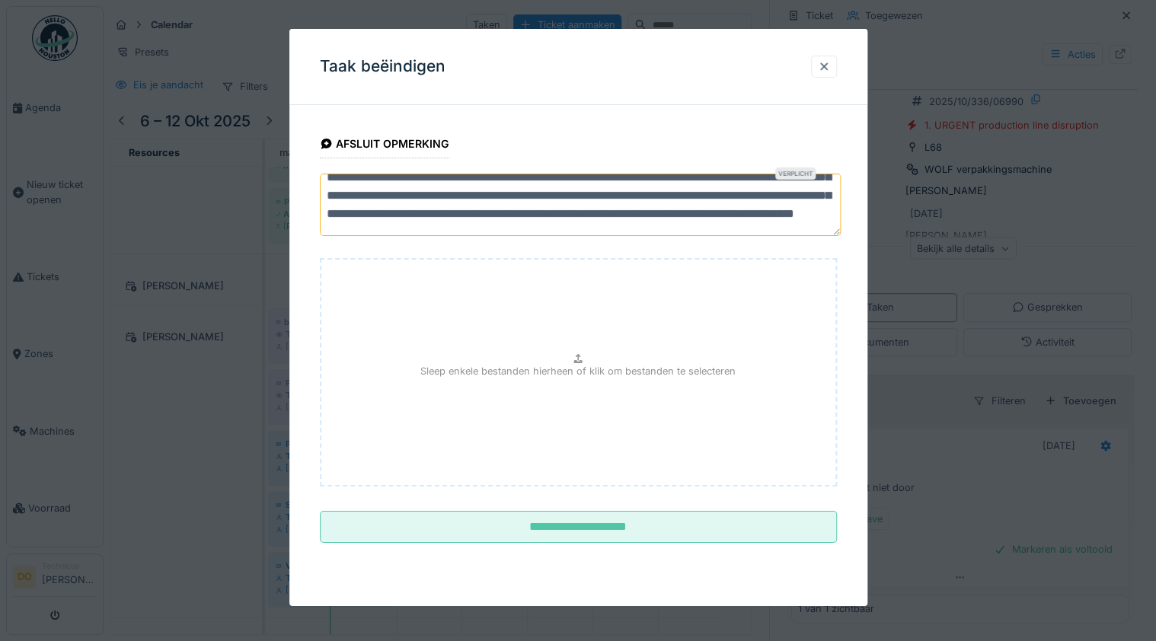
scroll to position [30, 0]
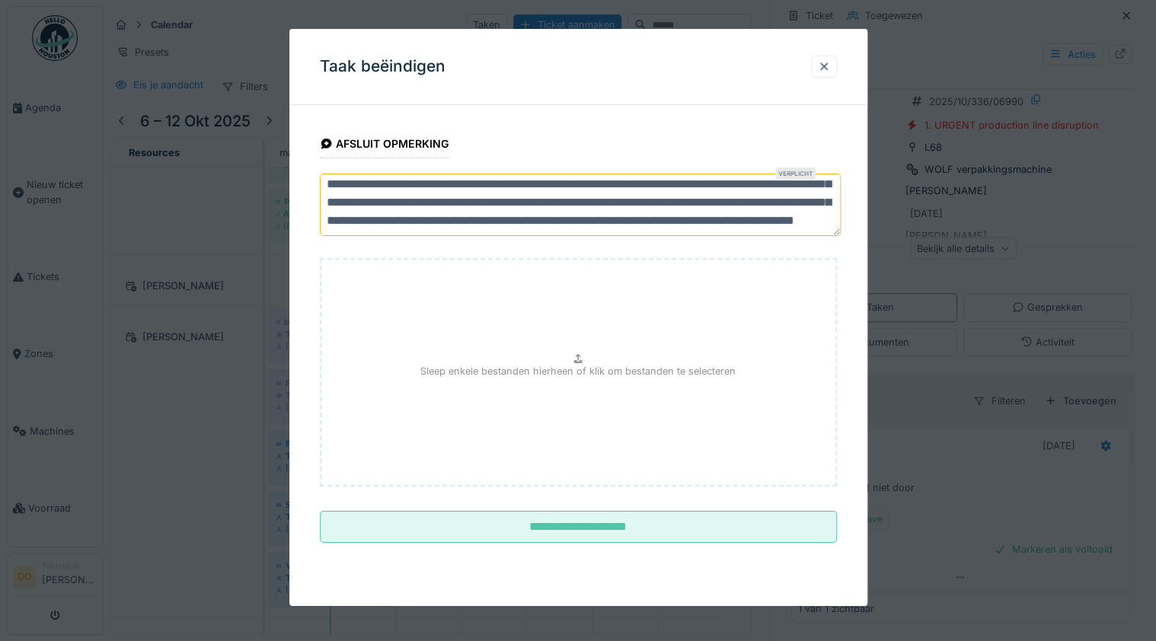
click at [650, 201] on textarea "**********" at bounding box center [581, 205] width 522 height 62
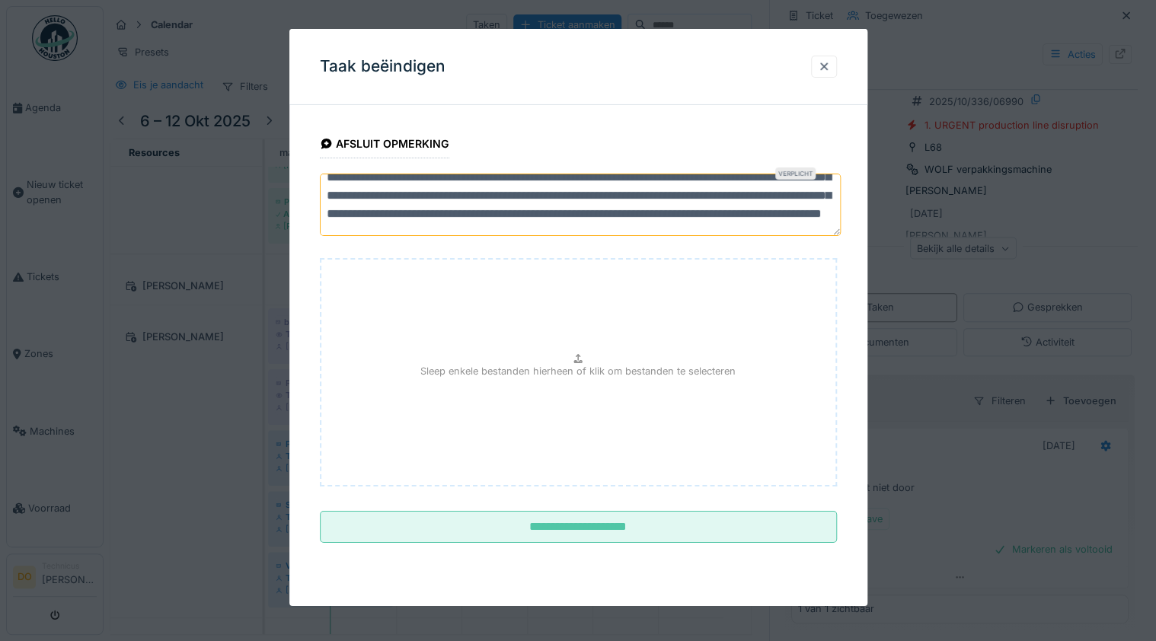
scroll to position [67, 0]
drag, startPoint x: 369, startPoint y: 219, endPoint x: 327, endPoint y: 219, distance: 41.9
click at [327, 219] on textarea "**********" at bounding box center [581, 205] width 522 height 62
click at [458, 219] on textarea "**********" at bounding box center [581, 205] width 522 height 62
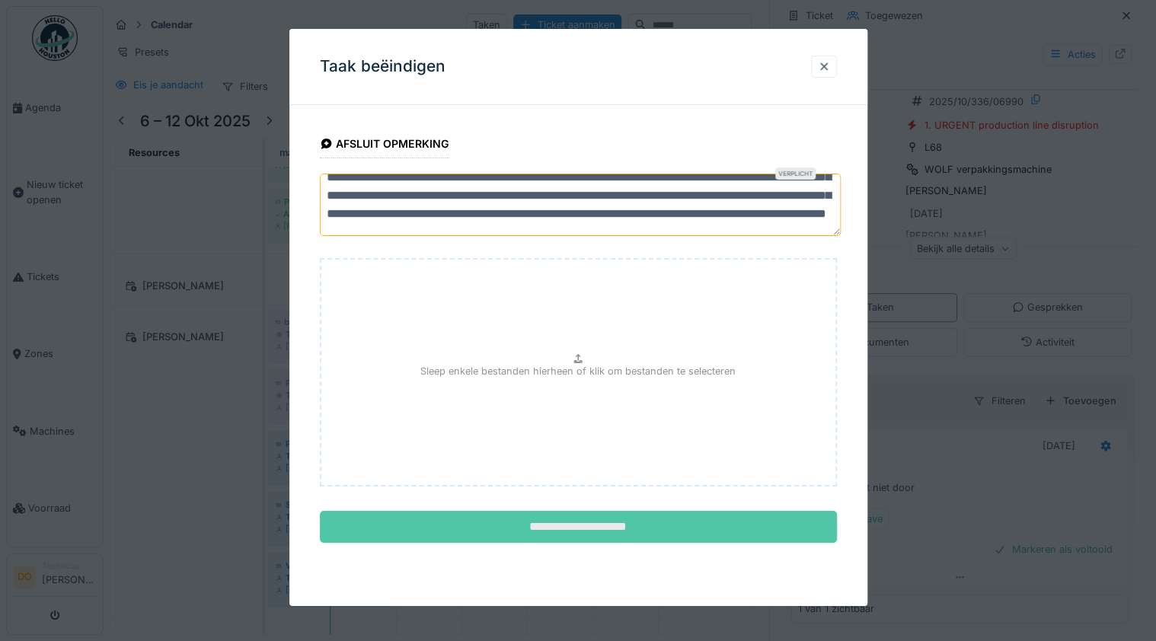
type textarea "**********"
click at [618, 527] on input "**********" at bounding box center [578, 527] width 517 height 32
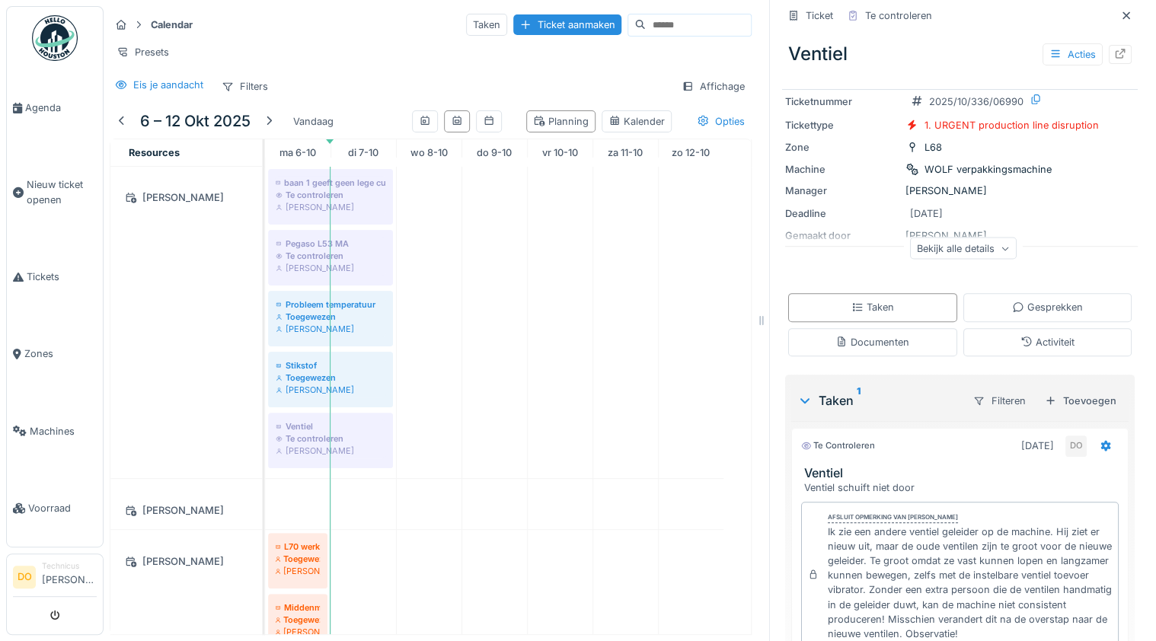
scroll to position [974, 0]
